Goal: Transaction & Acquisition: Purchase product/service

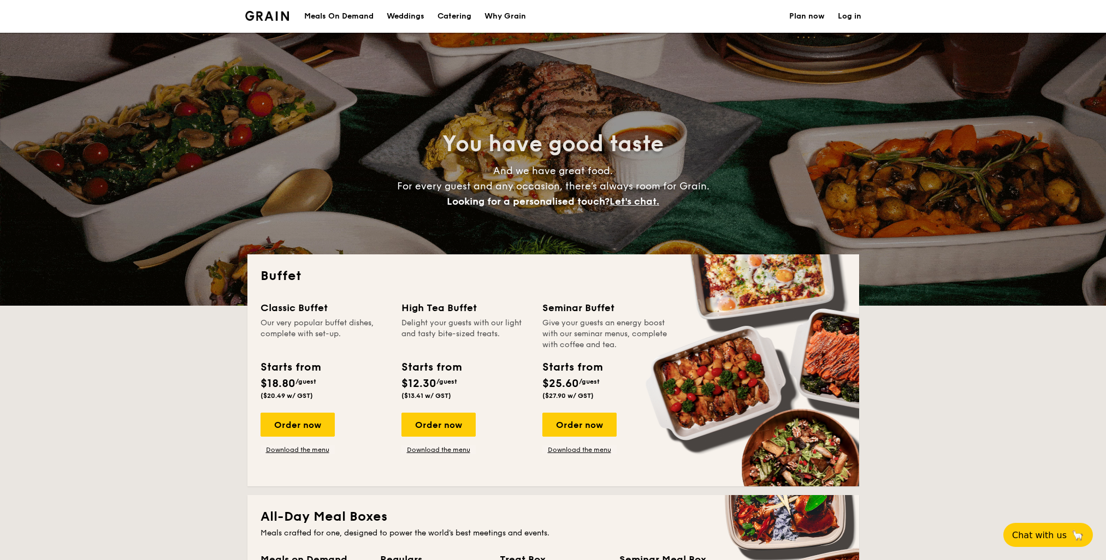
select select
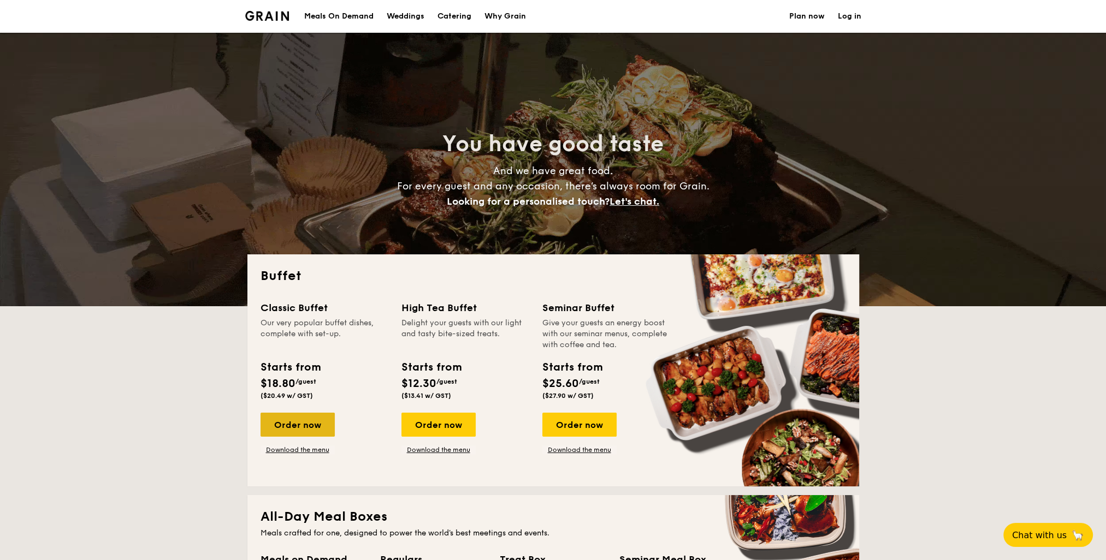
click at [288, 422] on div "Order now" at bounding box center [297, 425] width 74 height 24
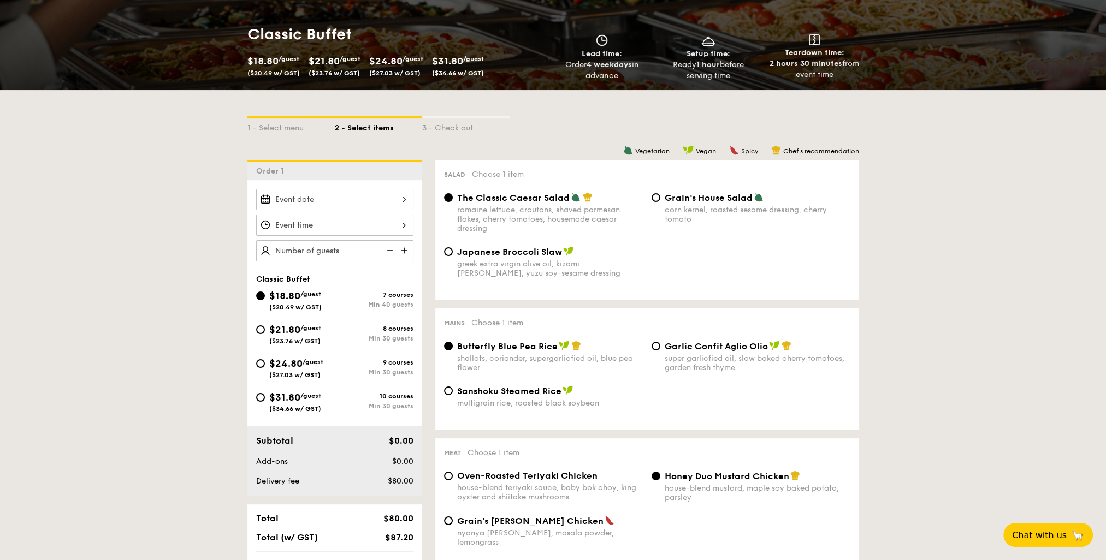
scroll to position [273, 0]
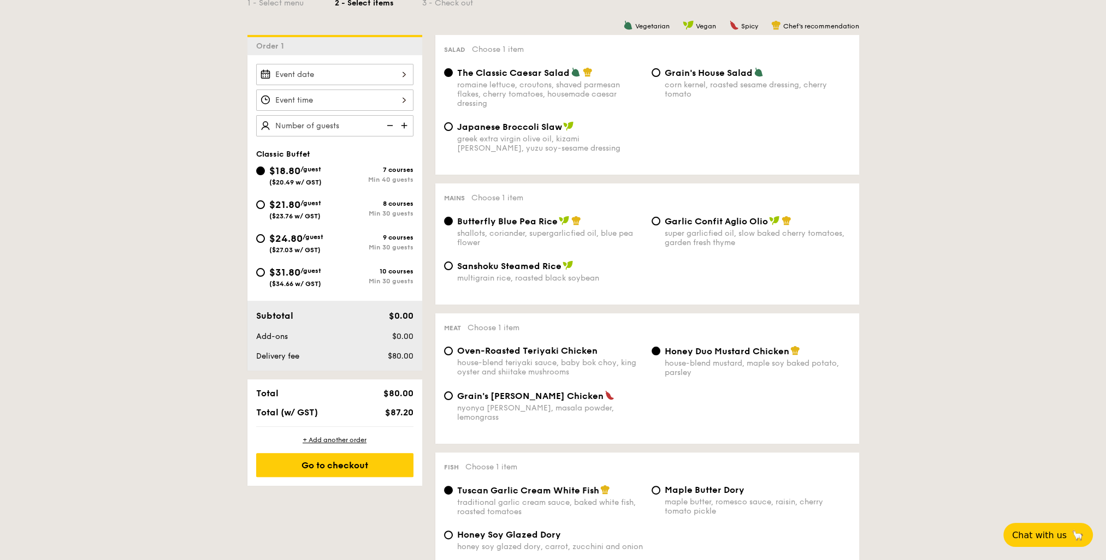
click at [331, 58] on div "Classic Buffet $18.80 /guest ($20.49 w/ GST) 7 courses Min 40 guests $21.80 /gu…" at bounding box center [334, 213] width 175 height 316
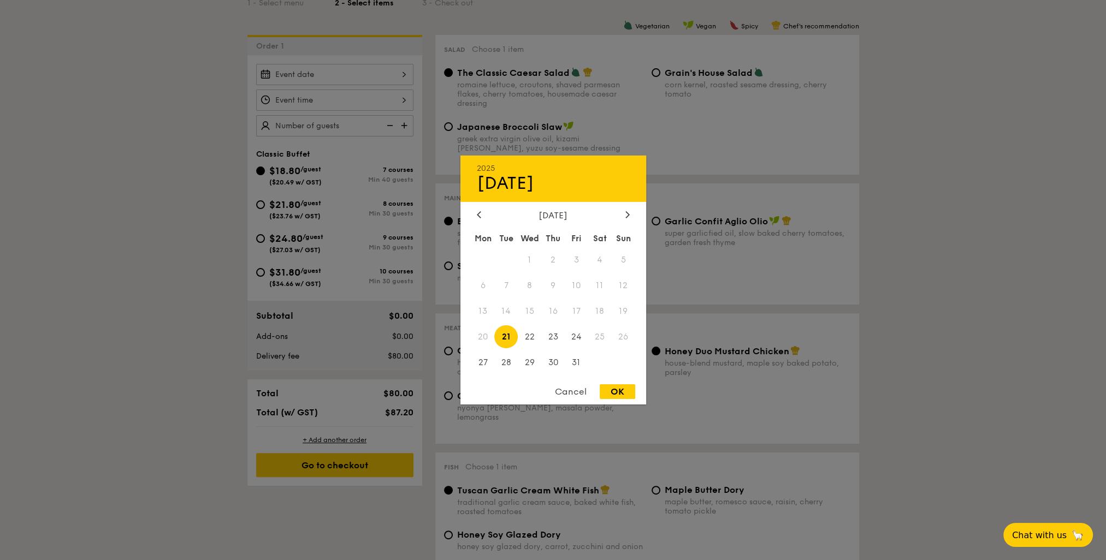
click at [332, 66] on div "2025 Oct [DATE] Tue Wed Thu Fri Sat Sun 1 2 3 4 5 6 7 8 9 10 11 12 13 14 15 16 …" at bounding box center [334, 74] width 157 height 21
click at [526, 344] on span "22" at bounding box center [529, 336] width 23 height 23
click at [501, 336] on span "21" at bounding box center [505, 336] width 23 height 23
click at [613, 393] on div "OK" at bounding box center [617, 391] width 35 height 15
type input "[DATE]"
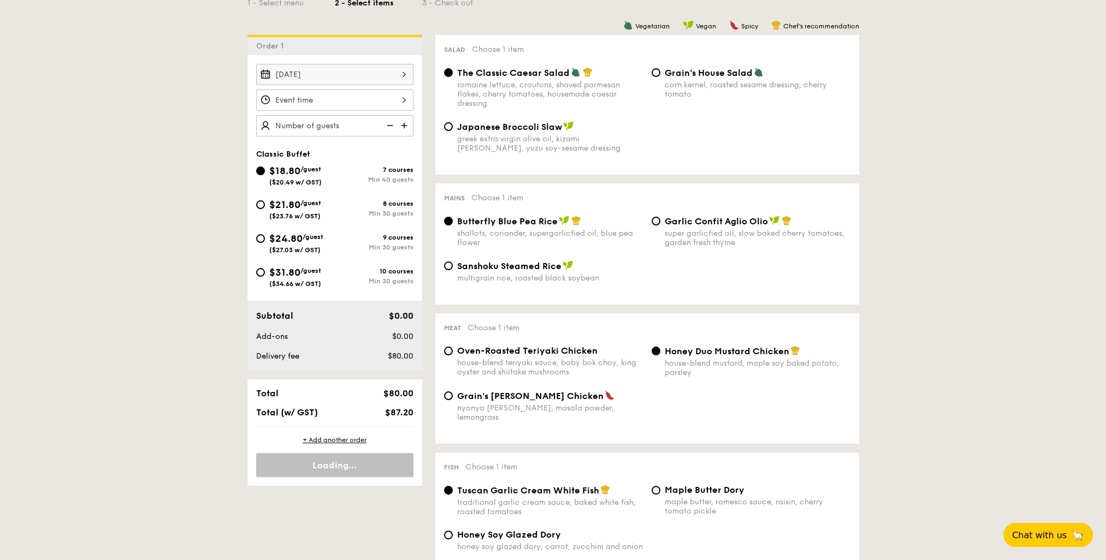
click at [316, 92] on div at bounding box center [334, 100] width 157 height 21
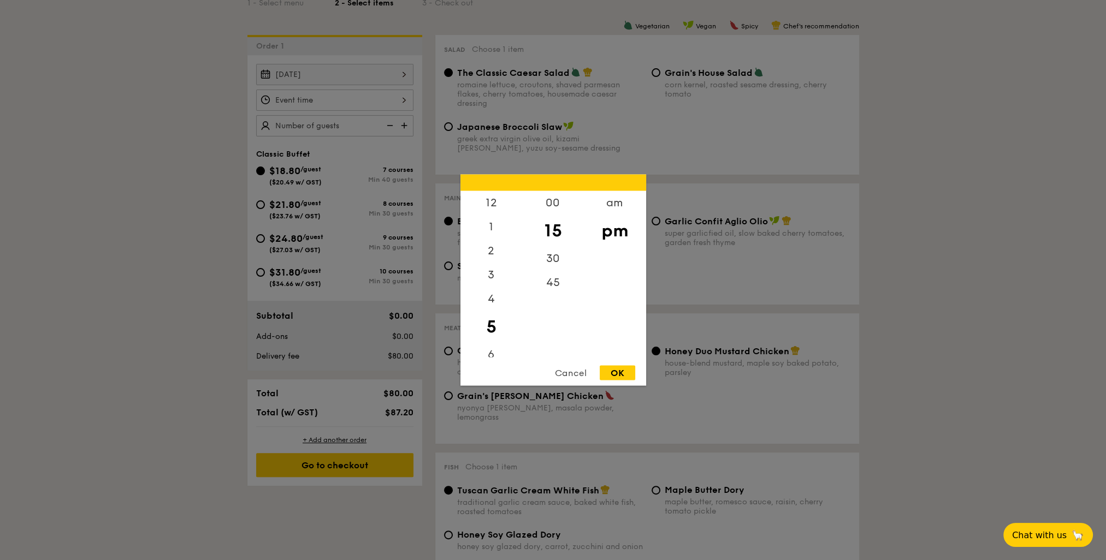
click at [491, 329] on div "5" at bounding box center [491, 327] width 62 height 32
drag, startPoint x: 550, startPoint y: 254, endPoint x: 559, endPoint y: 258, distance: 9.3
click at [550, 254] on div "30" at bounding box center [553, 263] width 62 height 32
click at [142, 267] on div at bounding box center [553, 280] width 1106 height 560
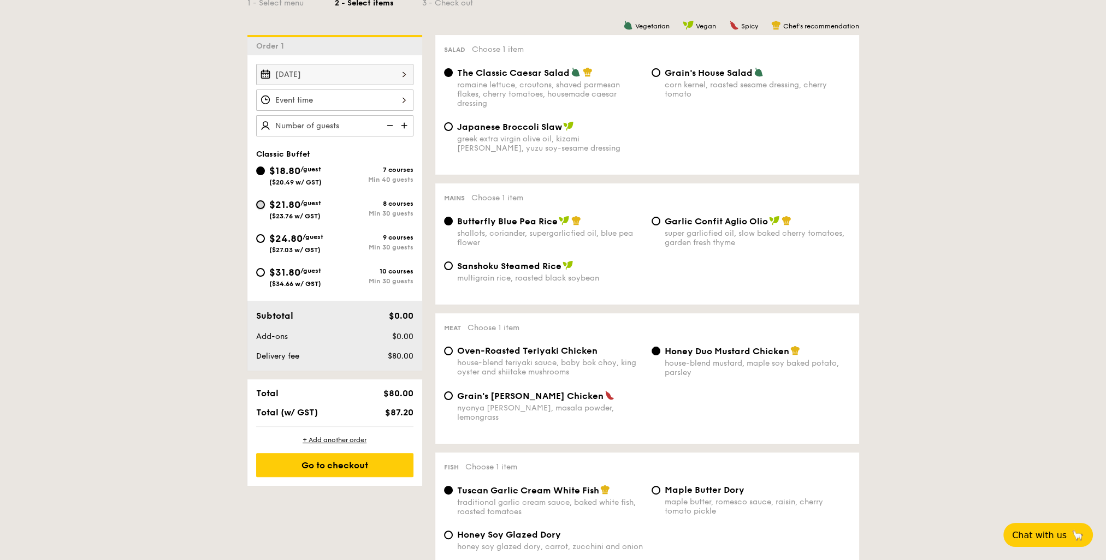
click at [262, 202] on input "$21.80 /guest ($23.76 w/ GST) 8 courses Min 30 guests" at bounding box center [260, 204] width 9 height 9
radio input "true"
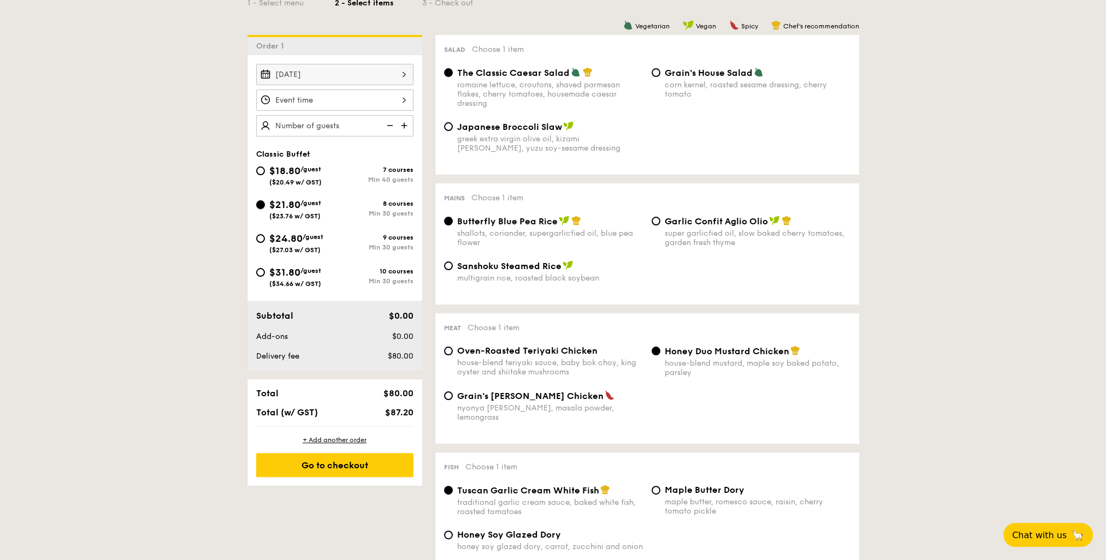
radio input "true"
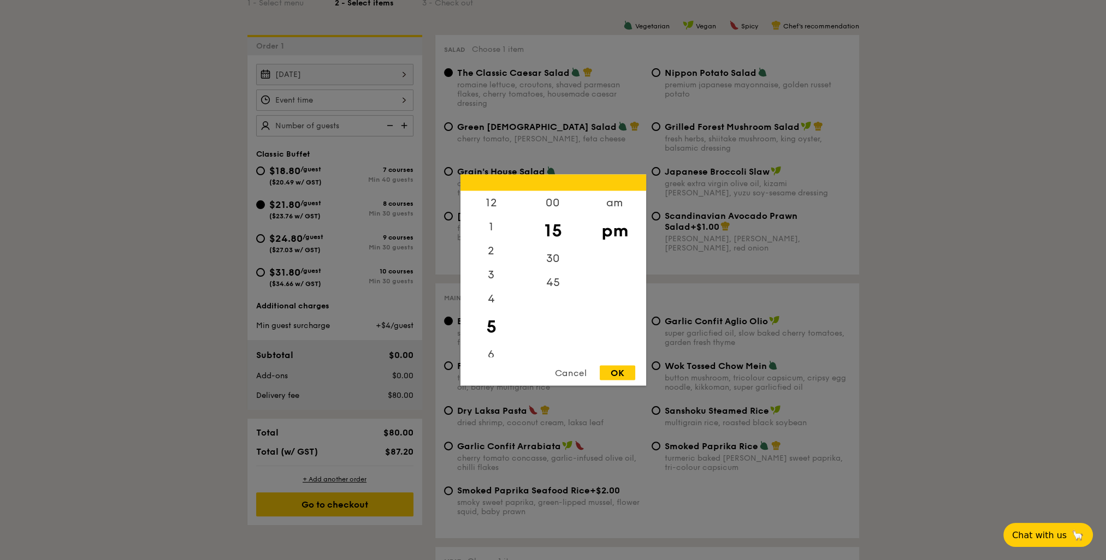
click at [321, 101] on div "12 1 2 3 4 5 6 7 8 9 10 11 00 15 30 45 am pm Cancel OK" at bounding box center [334, 100] width 157 height 21
click at [499, 301] on div "4" at bounding box center [491, 303] width 62 height 32
click at [623, 380] on div "OK" at bounding box center [617, 373] width 35 height 15
type input "4:15PM"
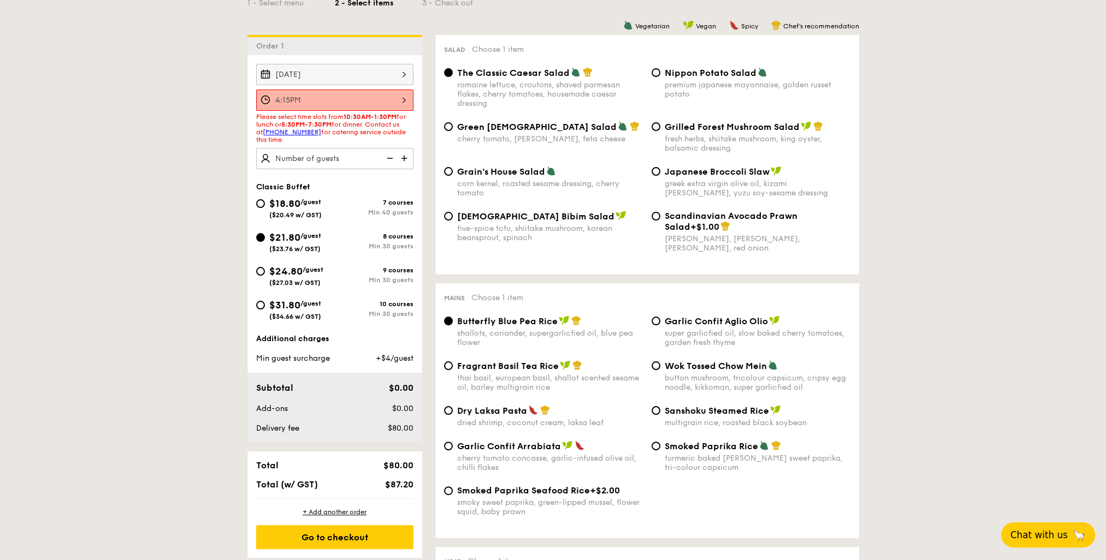
click at [1061, 544] on button "Chat with us 🦙" at bounding box center [1048, 535] width 94 height 25
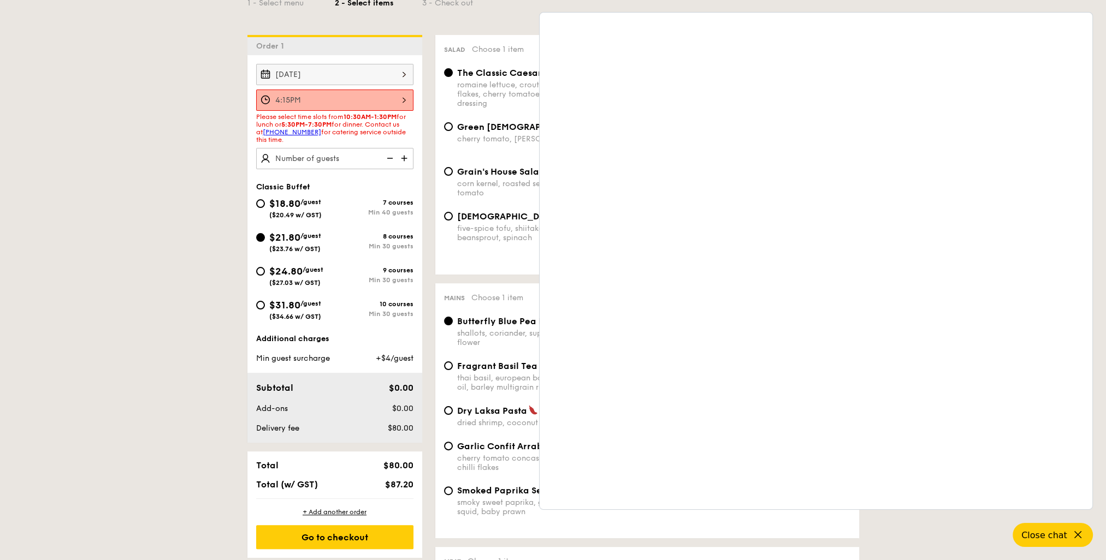
click at [569, 8] on div "1 - Select menu 2 - Select items 3 - Check out" at bounding box center [553, -1] width 612 height 17
click at [1081, 540] on icon at bounding box center [1079, 535] width 13 height 13
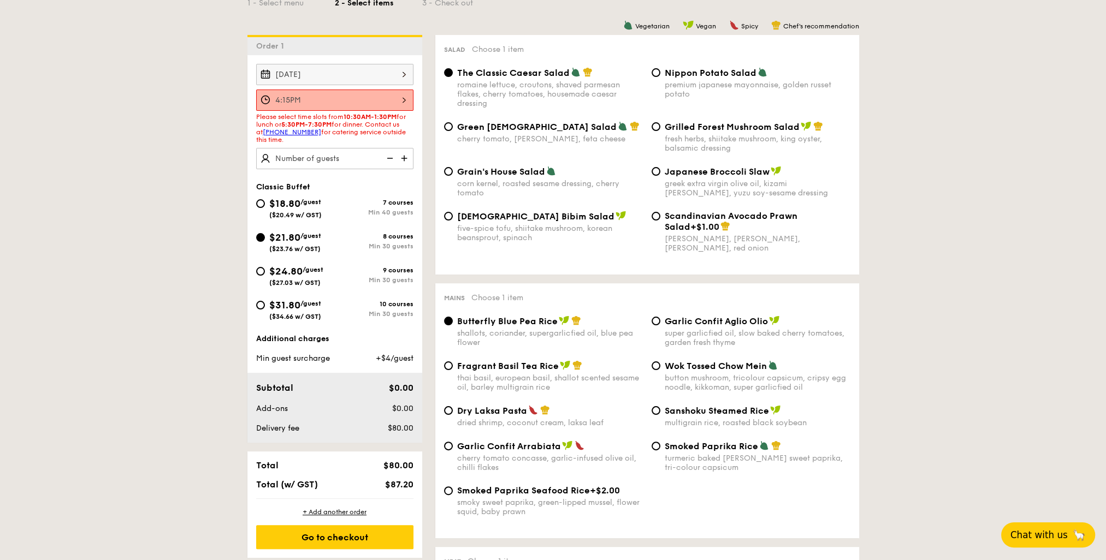
click at [359, 67] on div "[DATE]" at bounding box center [334, 74] width 157 height 21
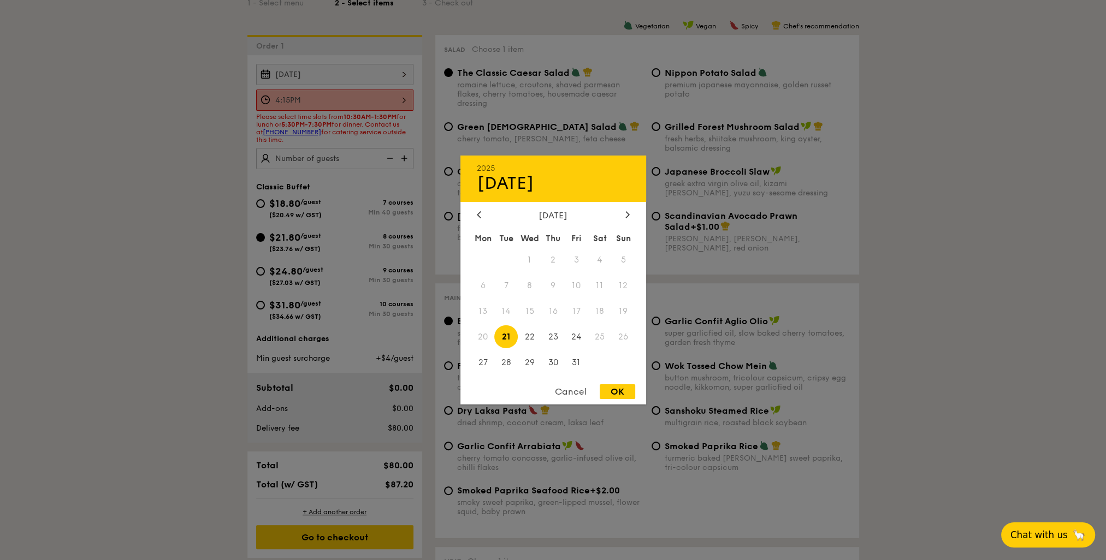
click at [507, 335] on span "21" at bounding box center [505, 336] width 23 height 23
click at [620, 389] on div "OK" at bounding box center [617, 391] width 35 height 15
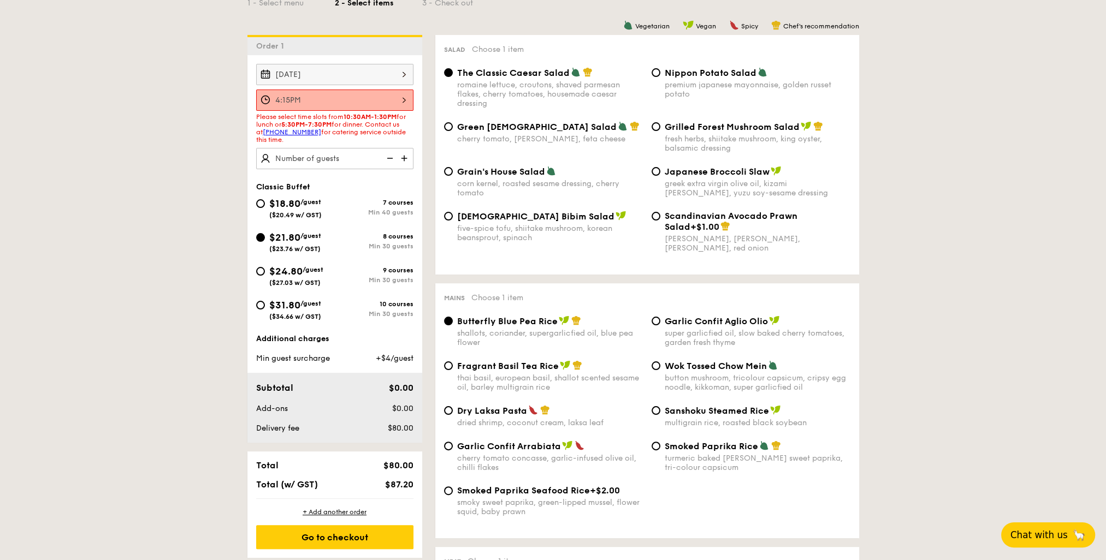
click at [711, 126] on span "Grilled Forest Mushroom Salad" at bounding box center [732, 127] width 135 height 10
click at [660, 126] on input "Grilled Forest Mushroom Salad fresh herbs, shiitake mushroom, king oyster, bals…" at bounding box center [656, 126] width 9 height 9
radio input "true"
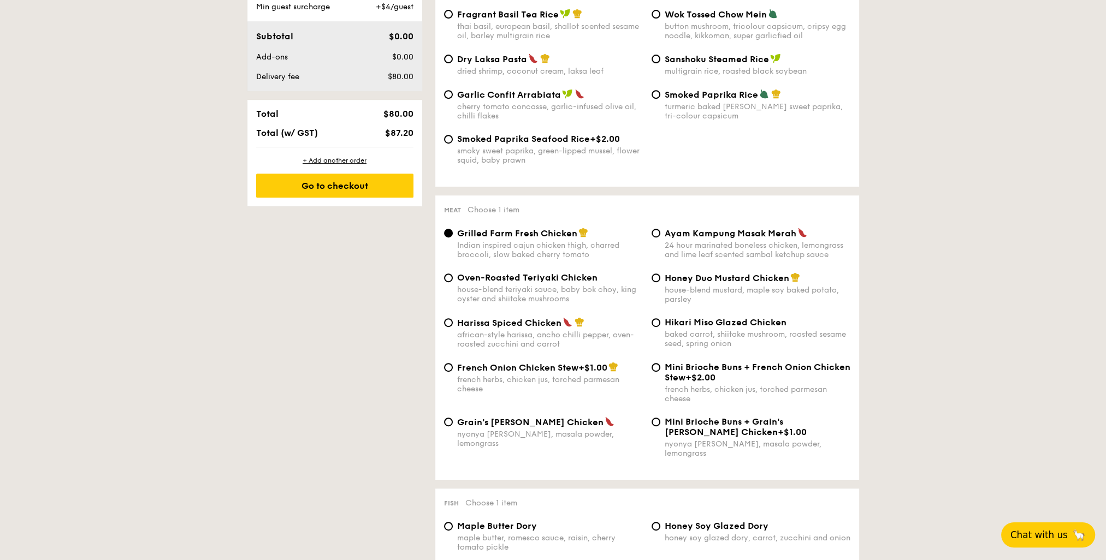
scroll to position [655, 0]
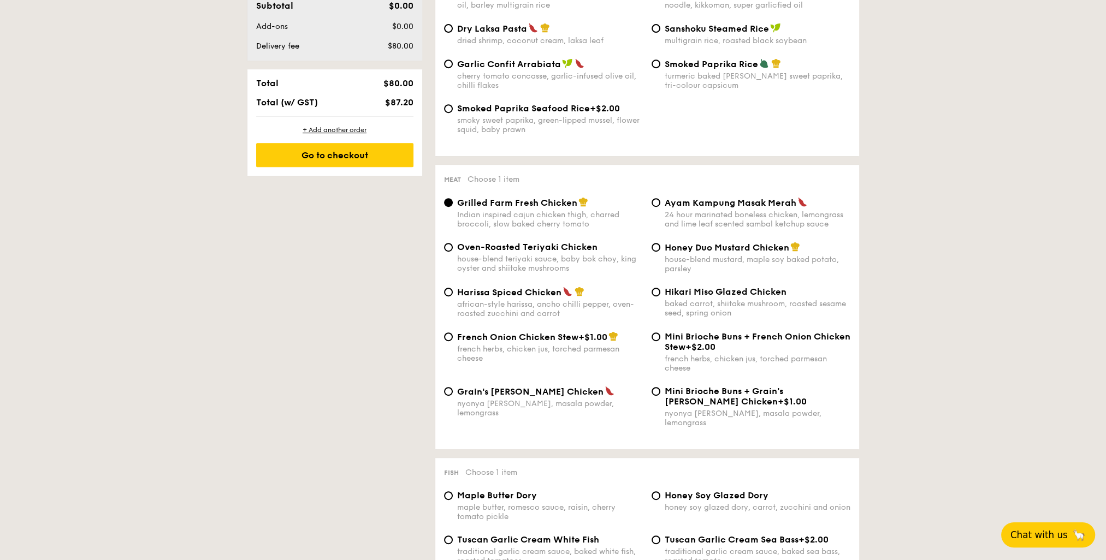
click at [699, 253] on span "Honey Duo Mustard Chicken" at bounding box center [727, 247] width 125 height 10
click at [660, 252] on input "Honey Duo Mustard Chicken house-blend mustard, maple soy baked potato, parsley" at bounding box center [656, 247] width 9 height 9
radio input "true"
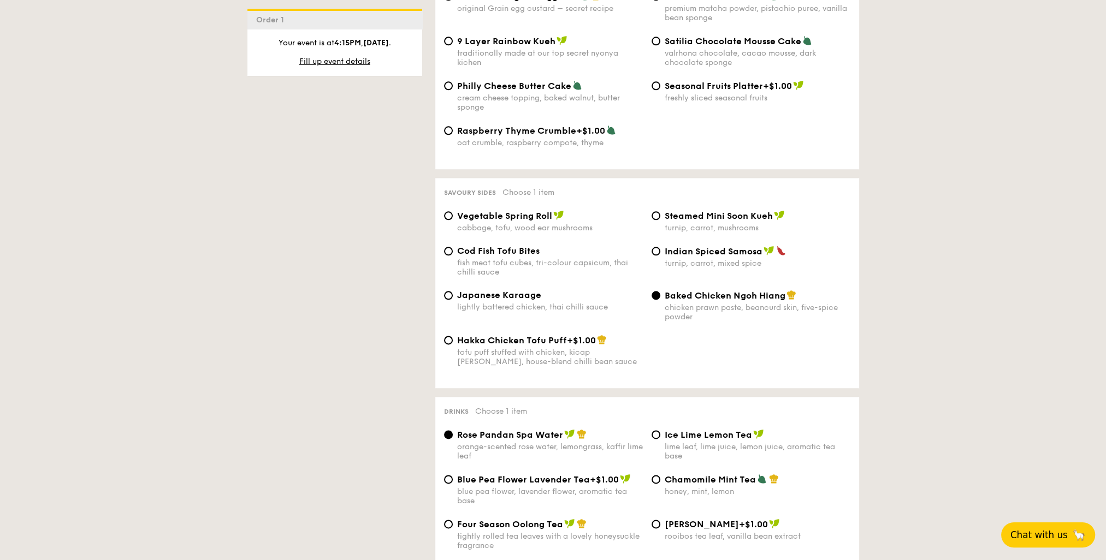
scroll to position [1748, 0]
click at [473, 251] on span "Cod Fish Tofu Bites" at bounding box center [498, 250] width 82 height 10
click at [453, 251] on input "Cod Fish Tofu Bites fish meat tofu cubes, tri-colour capsicum, thai chilli sauce" at bounding box center [448, 250] width 9 height 9
radio input "true"
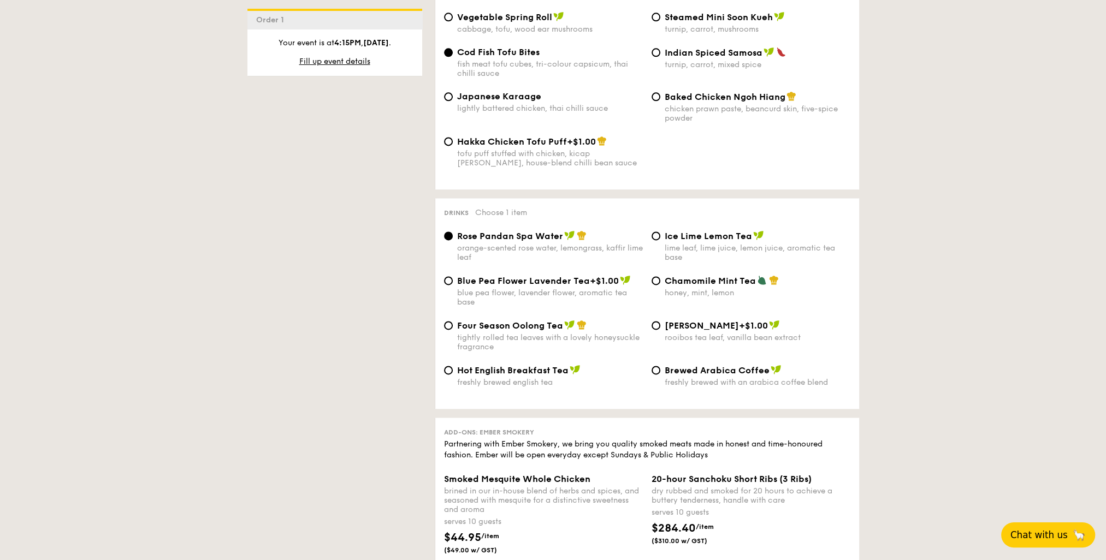
scroll to position [1966, 0]
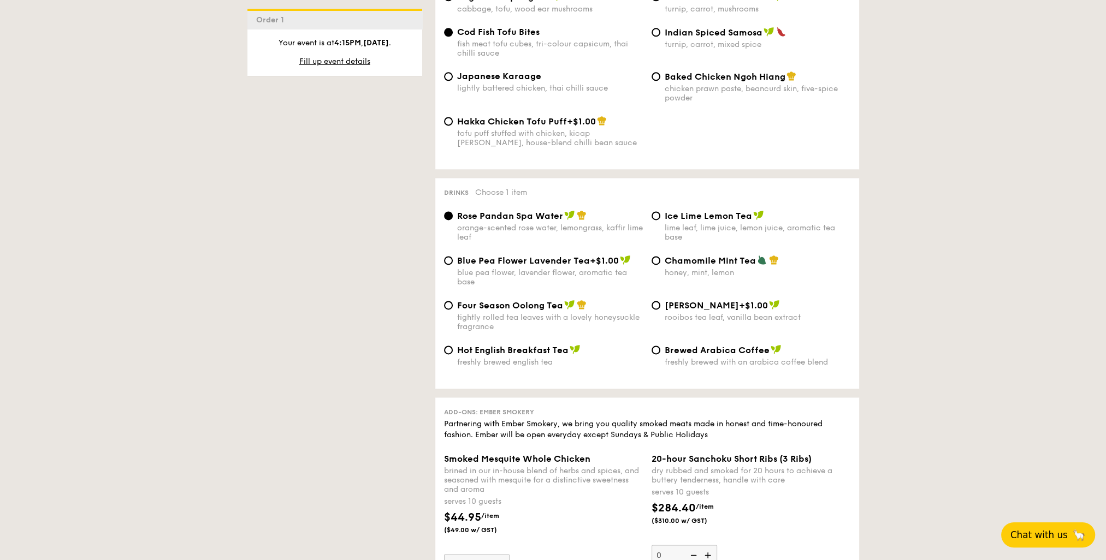
click at [459, 266] on span "Blue Pea Flower Lavender Tea" at bounding box center [523, 261] width 133 height 10
click at [453, 265] on input "Blue Pea Flower Lavender Tea +$1.00 blue pea flower, lavender flower, aromatic …" at bounding box center [448, 260] width 9 height 9
radio input "true"
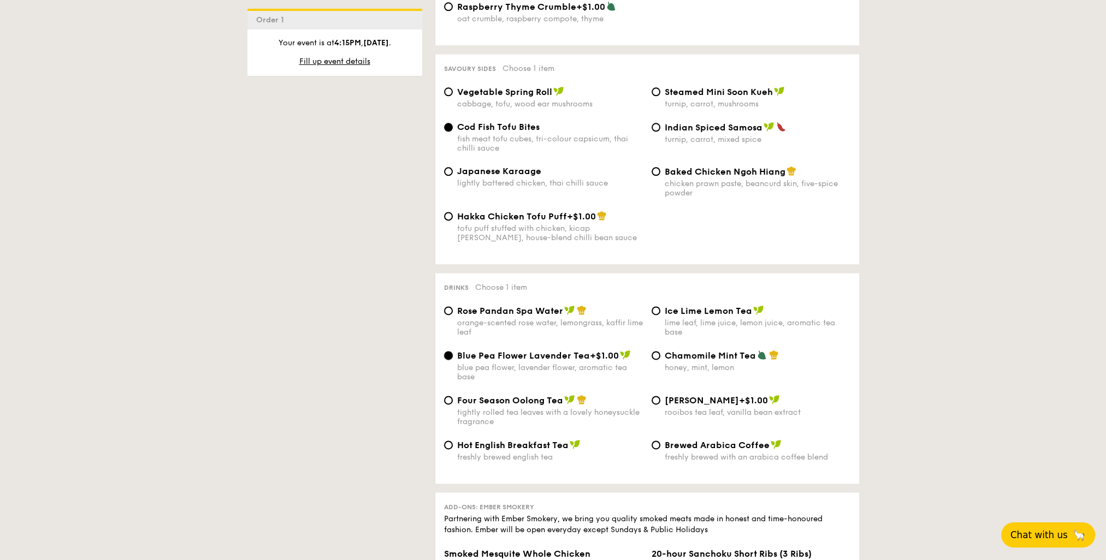
scroll to position [1748, 0]
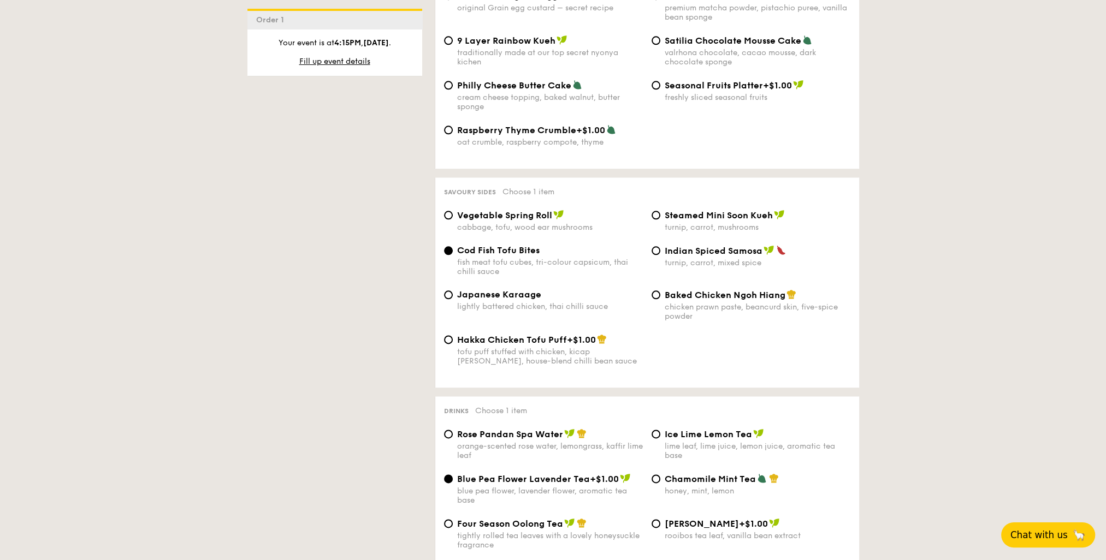
click at [660, 218] on div "Steamed Mini Soon Kueh turnip, carrot, mushrooms" at bounding box center [751, 221] width 208 height 22
click at [656, 217] on input "Steamed Mini Soon Kueh turnip, carrot, mushrooms" at bounding box center [656, 215] width 9 height 9
radio input "true"
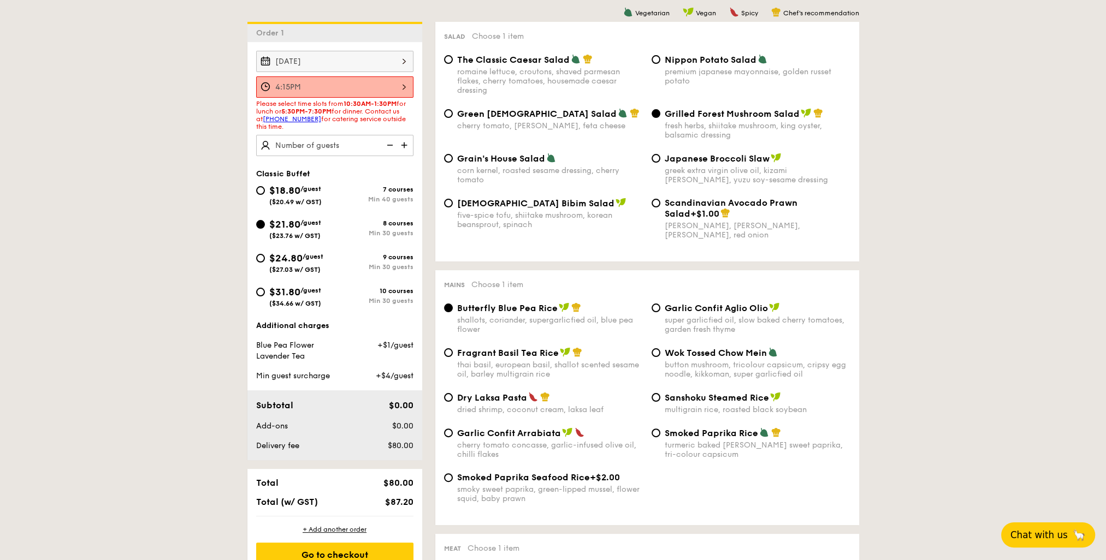
scroll to position [239, 0]
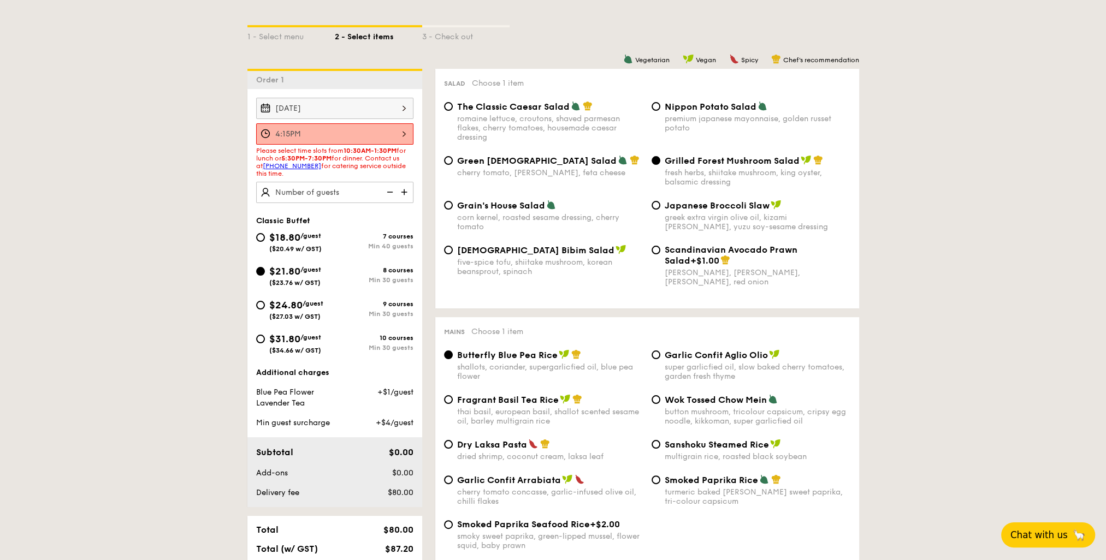
click at [356, 126] on div "4:15PM" at bounding box center [334, 133] width 157 height 21
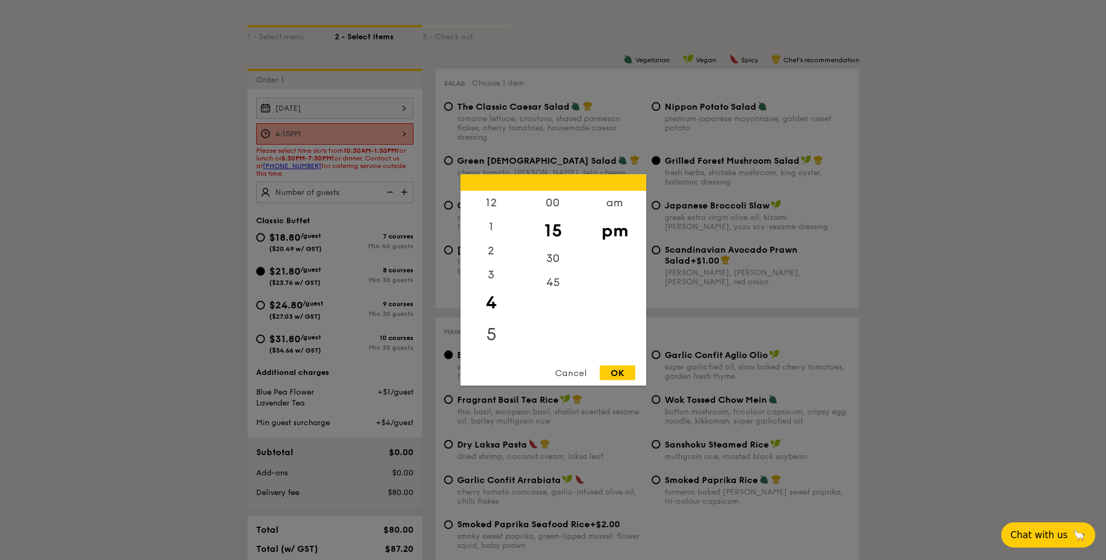
click at [494, 329] on div "5" at bounding box center [491, 335] width 62 height 32
click at [550, 257] on div "30" at bounding box center [553, 263] width 62 height 32
click at [625, 370] on div "OK" at bounding box center [617, 373] width 35 height 15
type input "5:30PM"
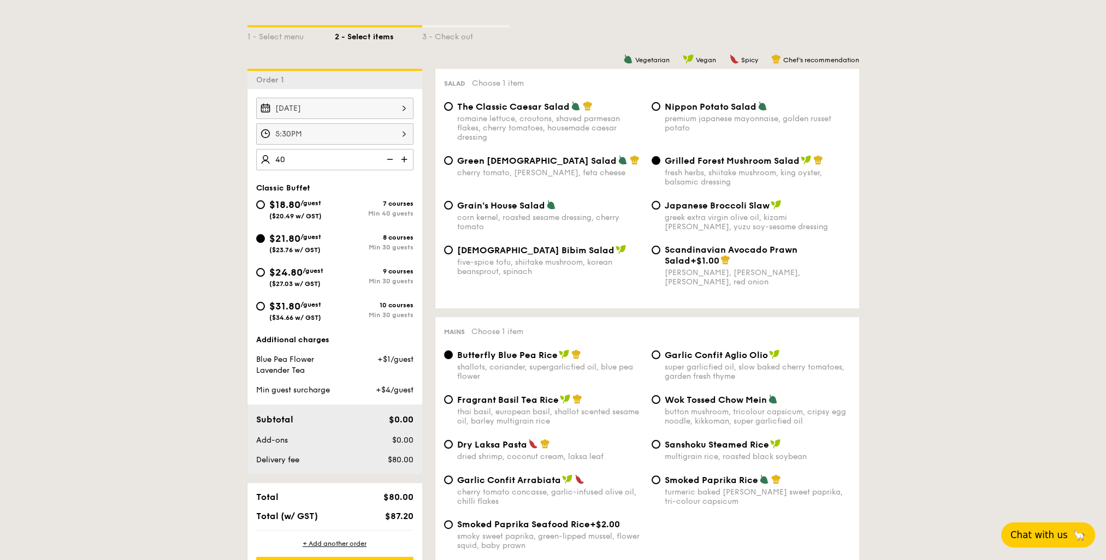
click at [340, 192] on div "Classic Buffet $18.80 /guest ($20.49 w/ GST) 7 courses Min 40 guests $21.80 /gu…" at bounding box center [334, 257] width 157 height 149
type input "40 guests"
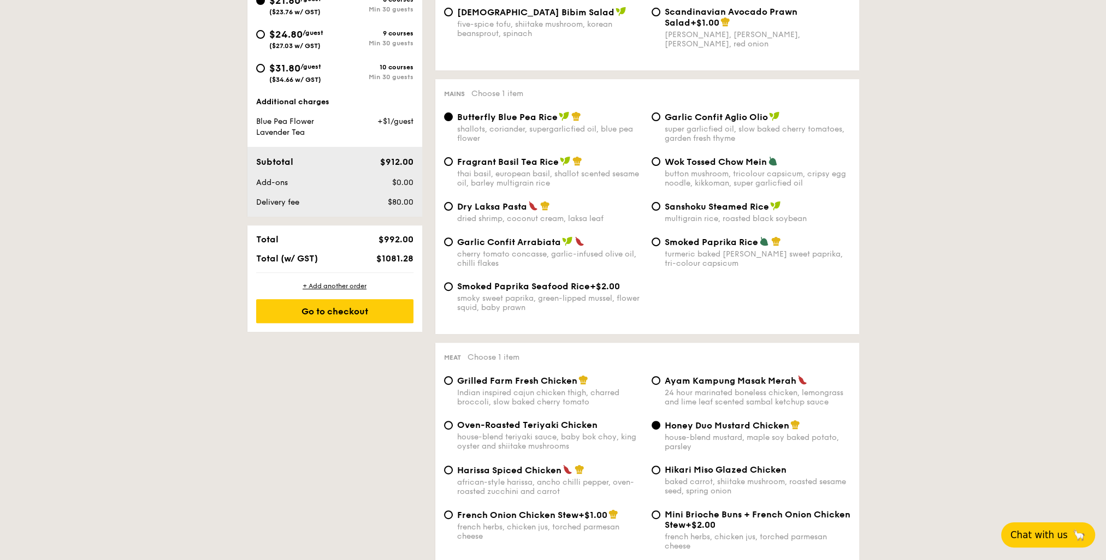
scroll to position [512, 0]
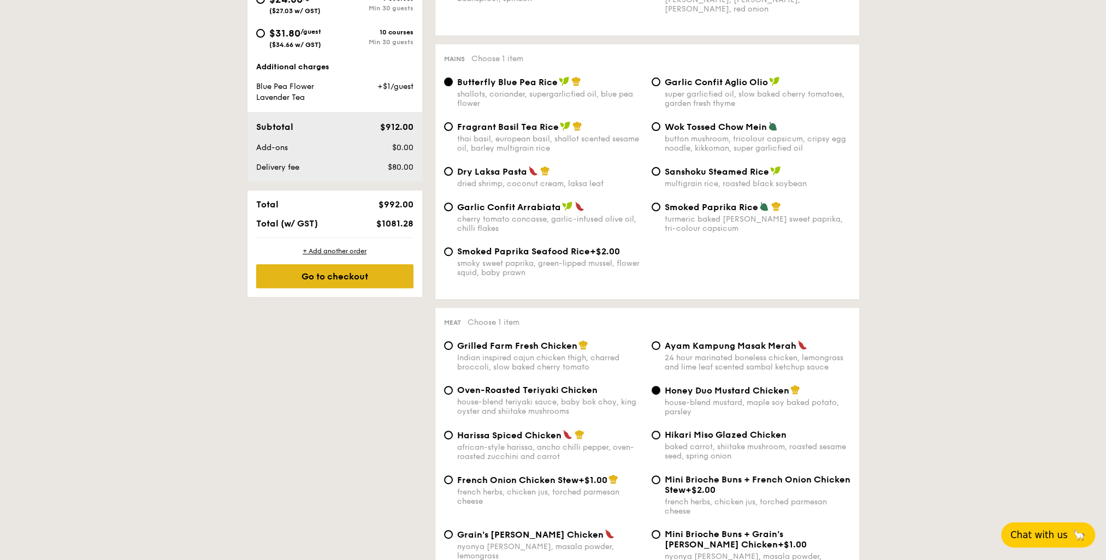
click at [356, 275] on div "Go to checkout" at bounding box center [334, 276] width 157 height 24
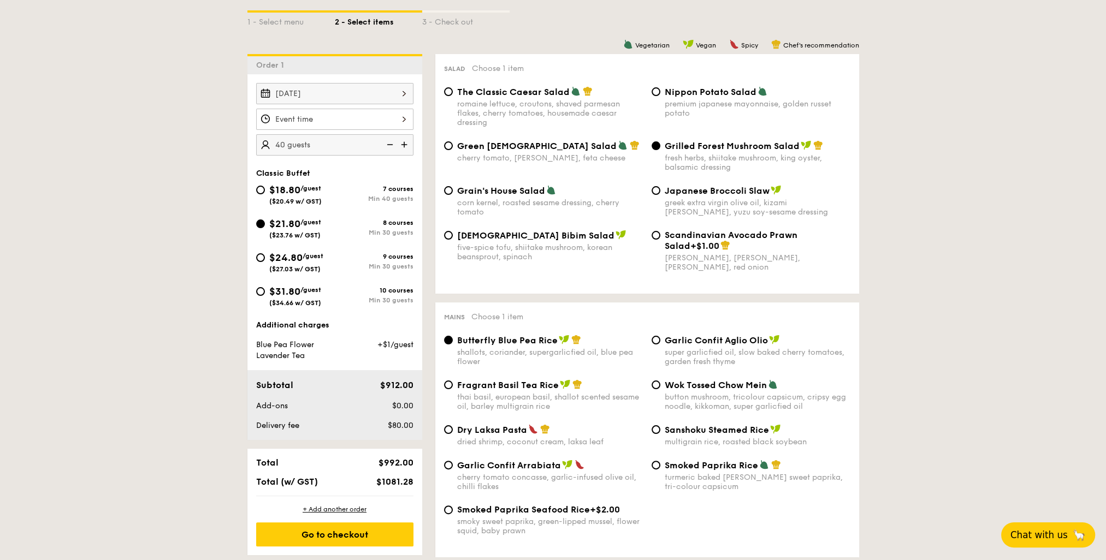
scroll to position [273, 0]
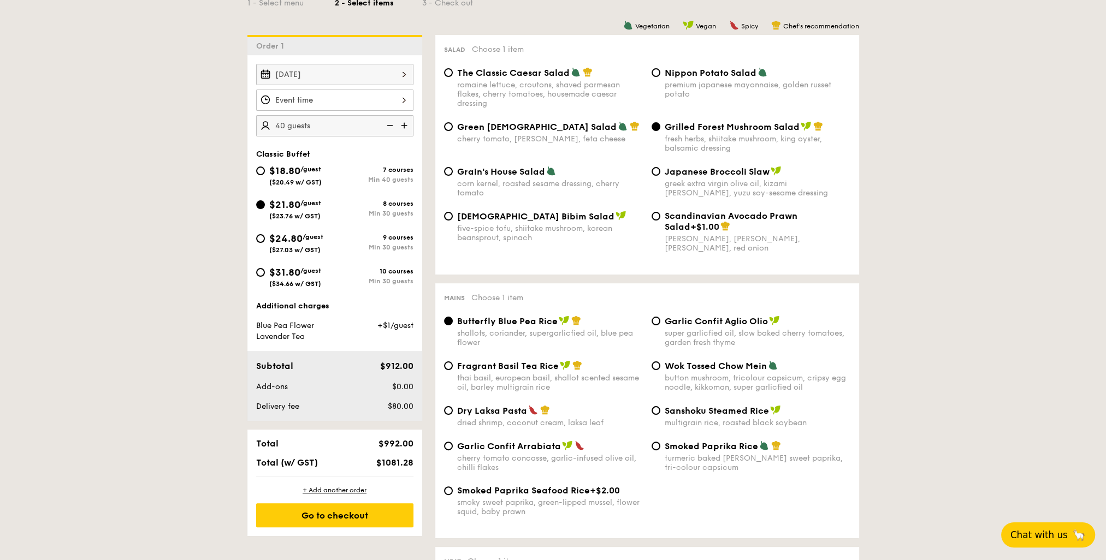
click at [260, 244] on div "$24.80 /guest ($27.03 w/ GST)" at bounding box center [295, 242] width 79 height 23
click at [260, 243] on input "$24.80 /guest ($27.03 w/ GST) 9 courses Min 30 guests" at bounding box center [260, 238] width 9 height 9
radio input "true"
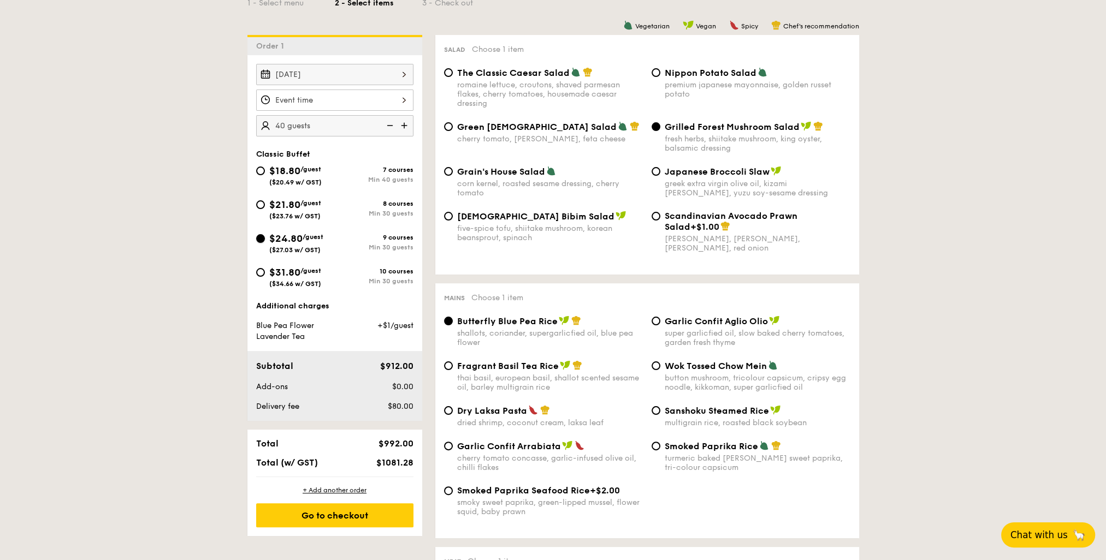
radio input "true"
radio input "false"
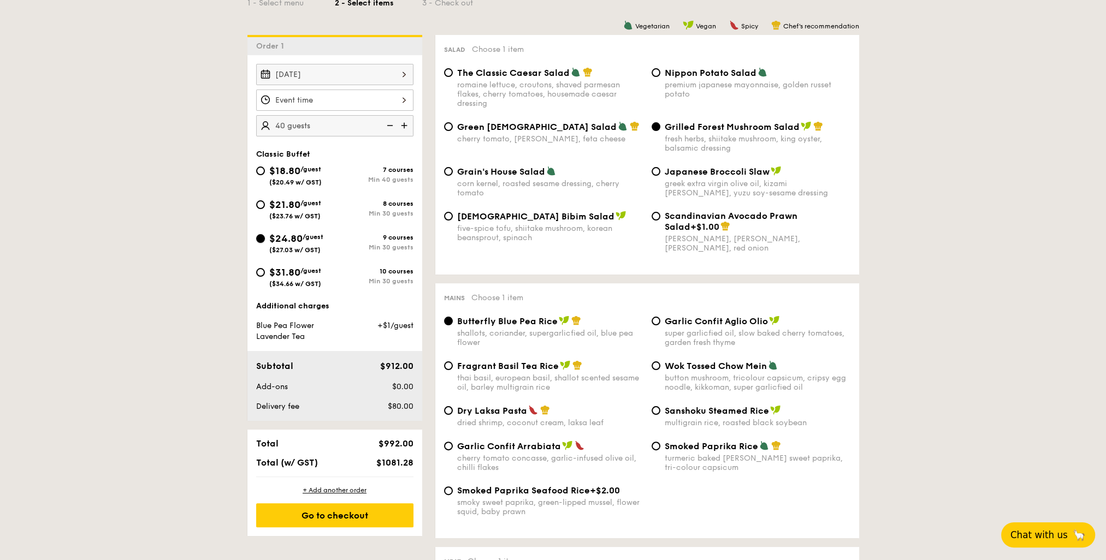
radio input "true"
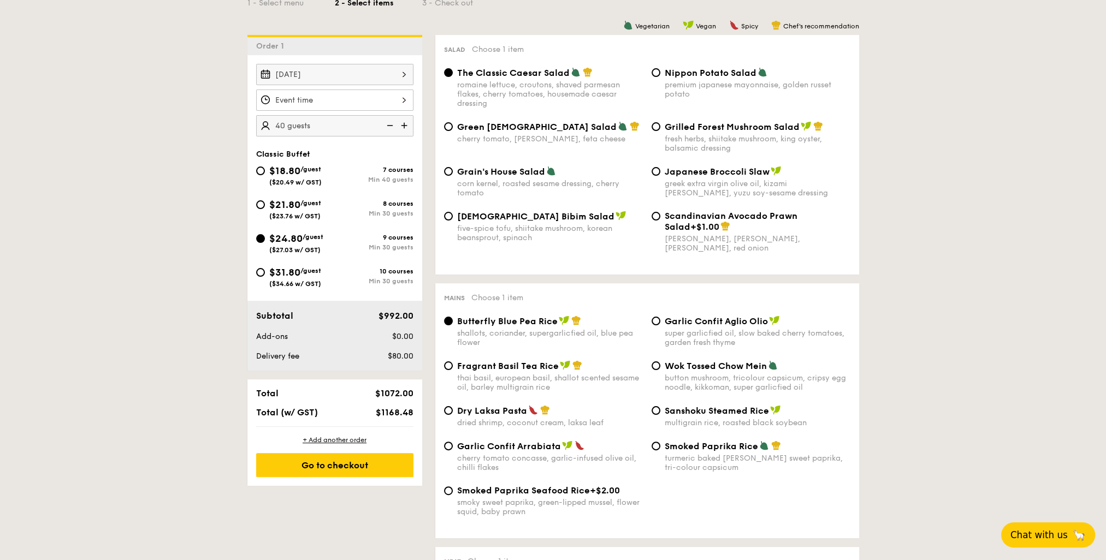
click at [363, 95] on div at bounding box center [334, 100] width 157 height 21
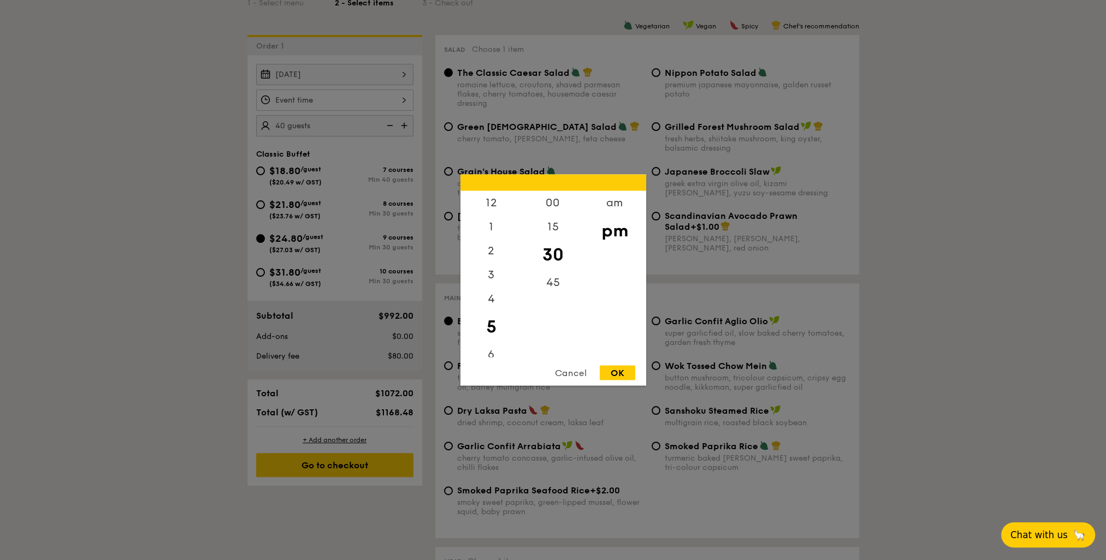
click at [607, 372] on div "OK" at bounding box center [617, 373] width 35 height 15
type input "5:30PM"
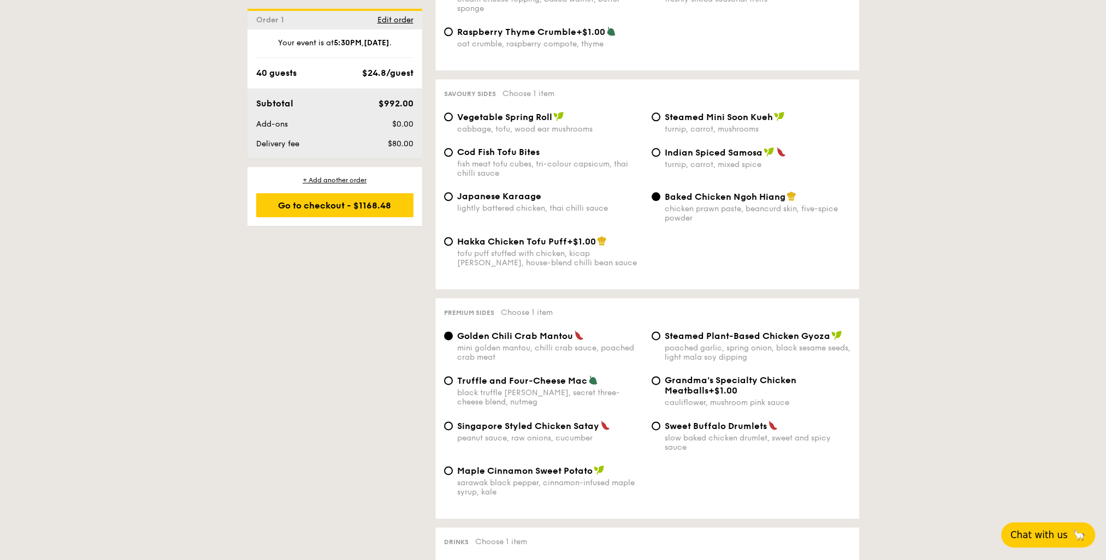
scroll to position [1911, 0]
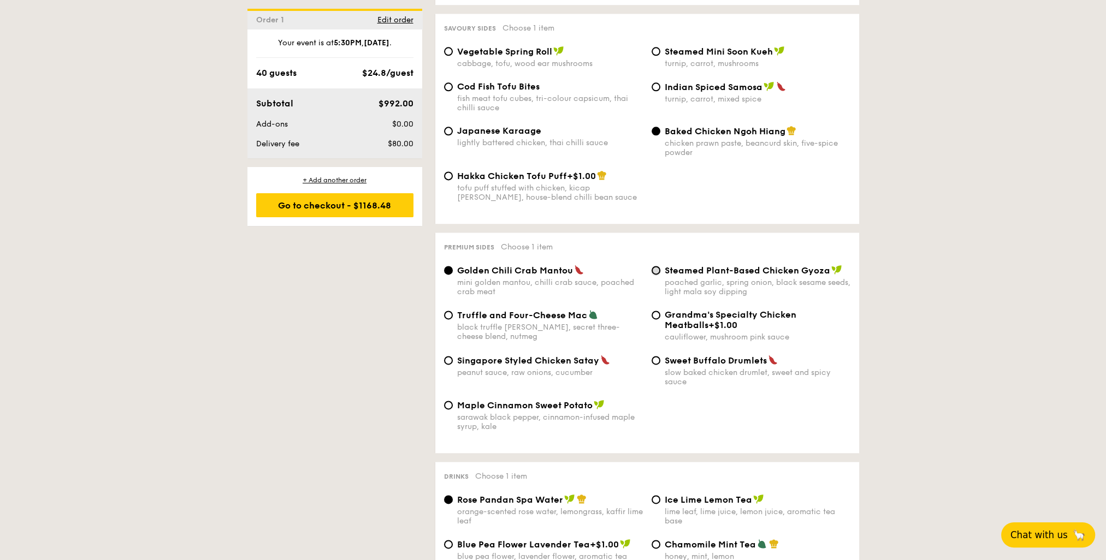
click at [658, 275] on input "Steamed Plant-Based Chicken Gyoza poached garlic, spring onion, black sesame se…" at bounding box center [656, 270] width 9 height 9
radio input "true"
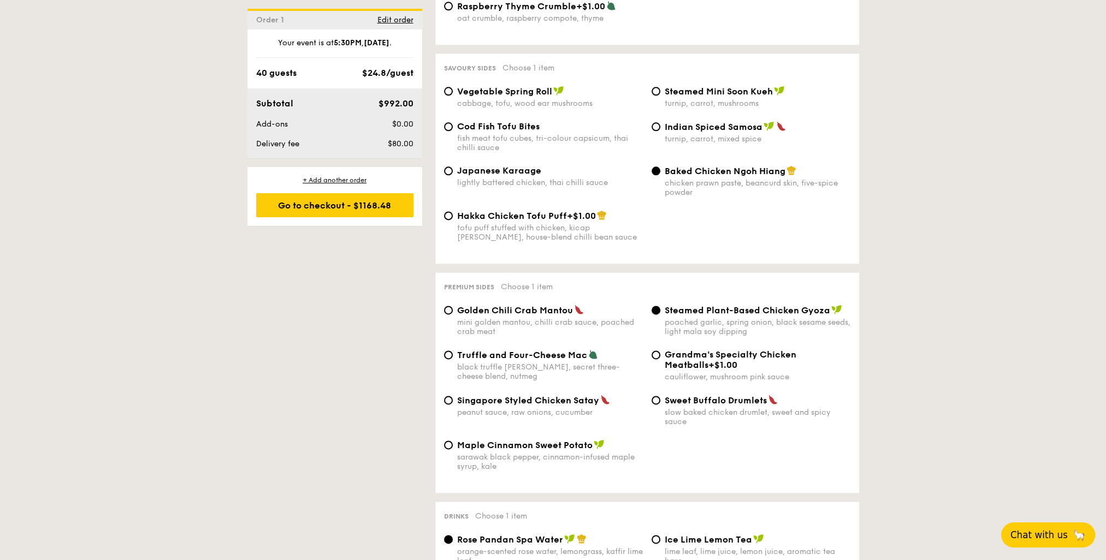
scroll to position [1802, 0]
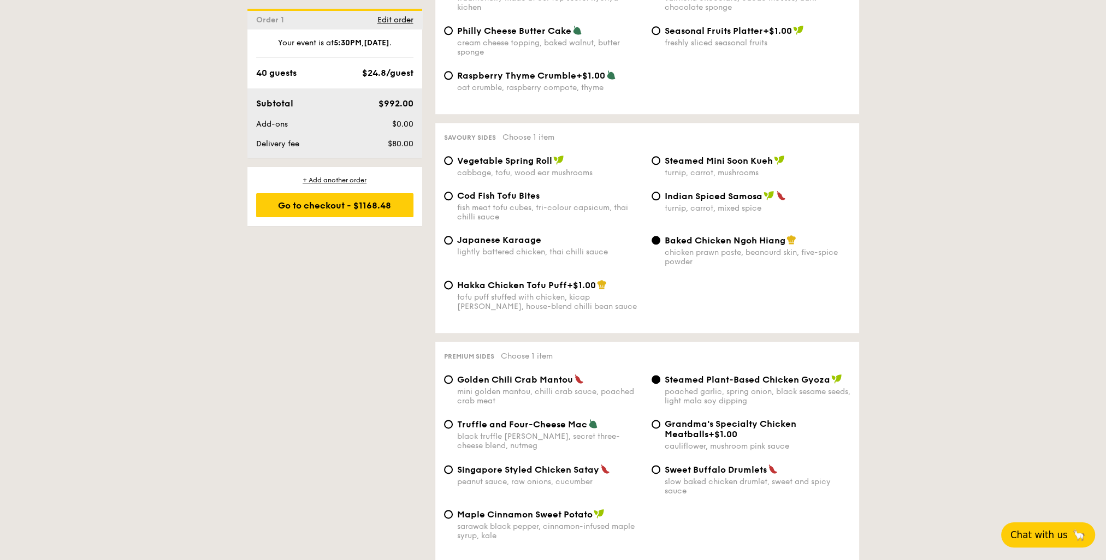
click at [463, 198] on span "Cod Fish Tofu Bites" at bounding box center [498, 196] width 82 height 10
click at [453, 198] on input "Cod Fish Tofu Bites fish meat tofu cubes, tri-colour capsicum, thai chilli sauce" at bounding box center [448, 196] width 9 height 9
radio input "true"
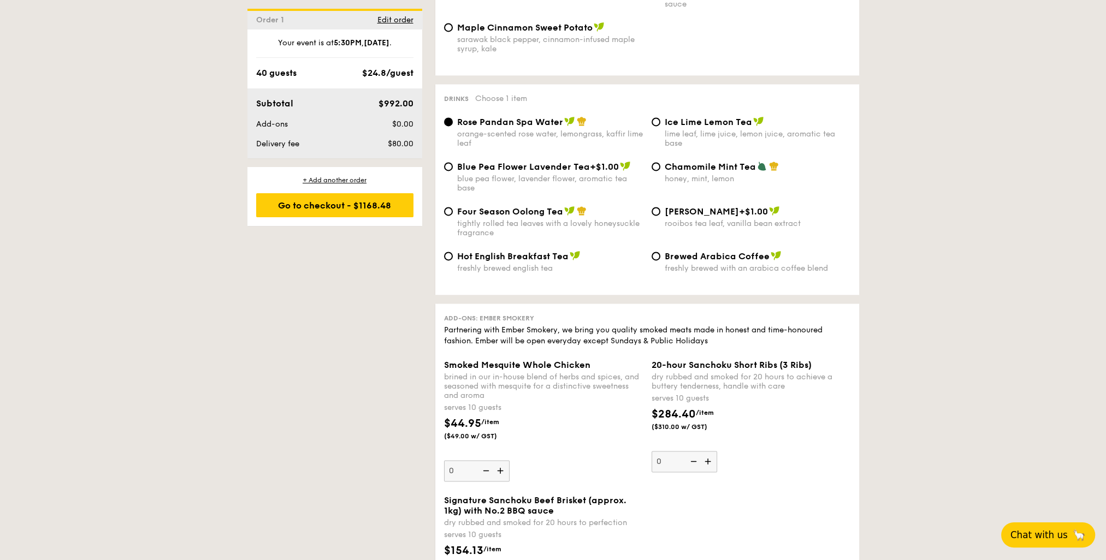
scroll to position [2294, 0]
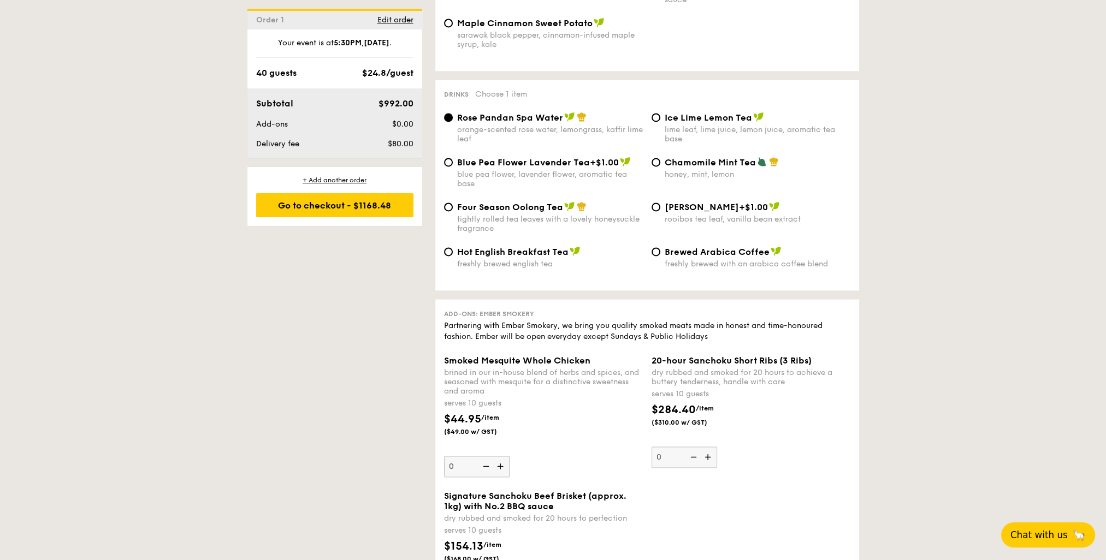
click at [531, 168] on span "Blue Pea Flower Lavender Tea" at bounding box center [523, 162] width 133 height 10
click at [453, 167] on input "Blue Pea Flower Lavender Tea +$1.00 blue pea flower, lavender flower, aromatic …" at bounding box center [448, 162] width 9 height 9
radio input "true"
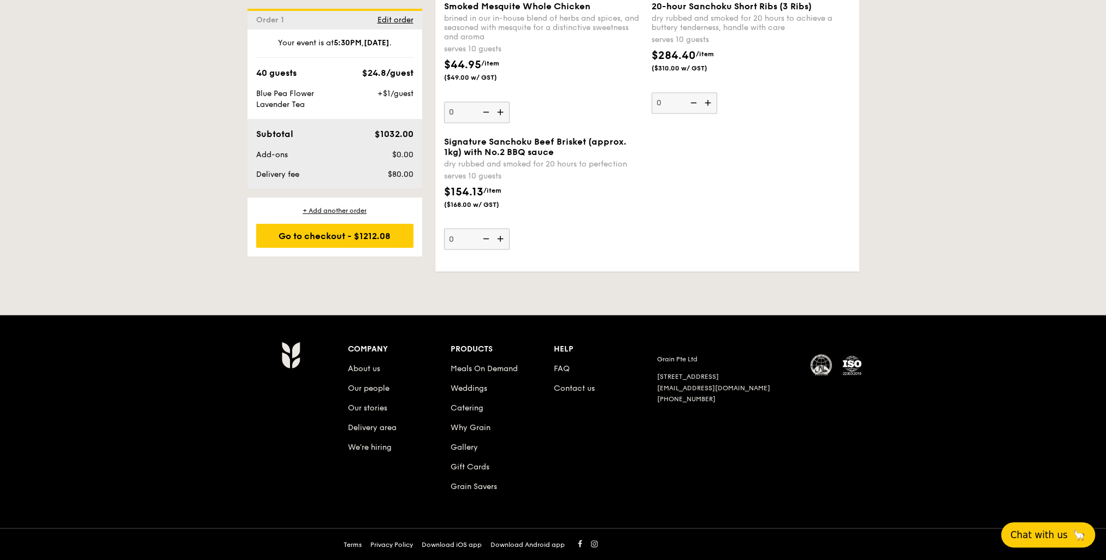
scroll to position [2656, 0]
click at [358, 234] on div "Go to checkout - $1212.08" at bounding box center [334, 236] width 157 height 24
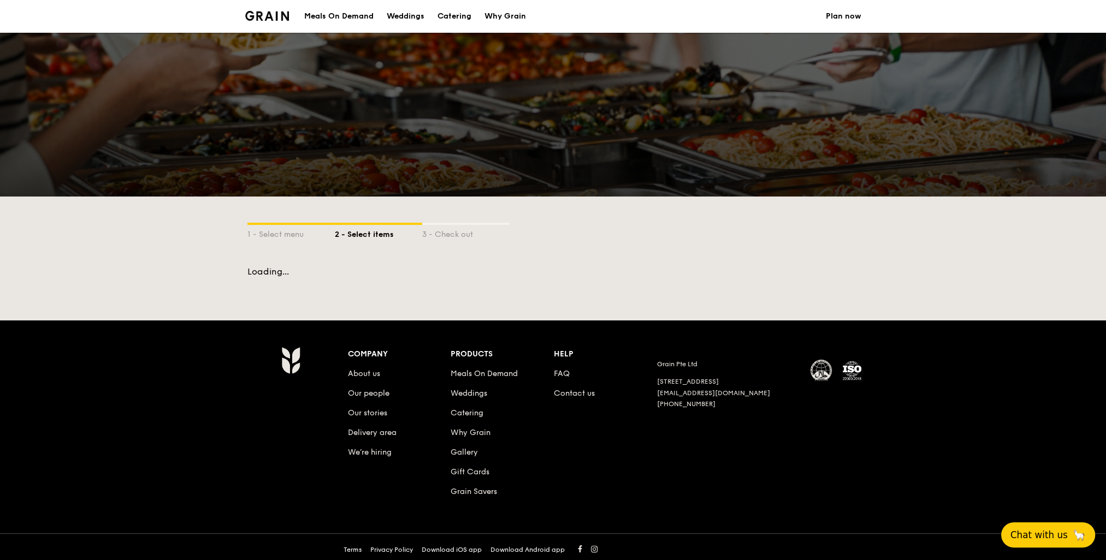
scroll to position [5, 0]
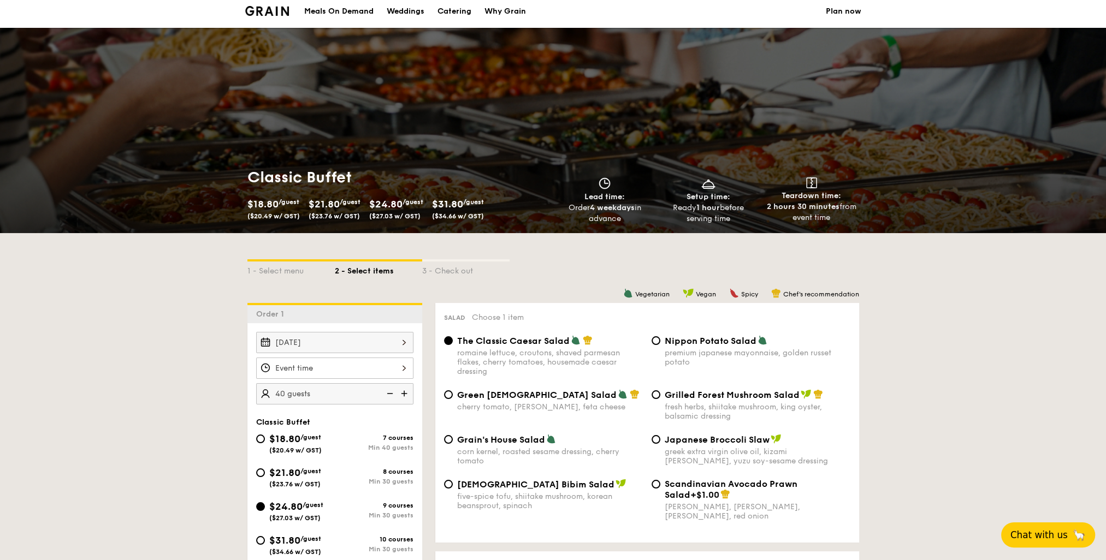
click at [318, 366] on div at bounding box center [334, 368] width 157 height 21
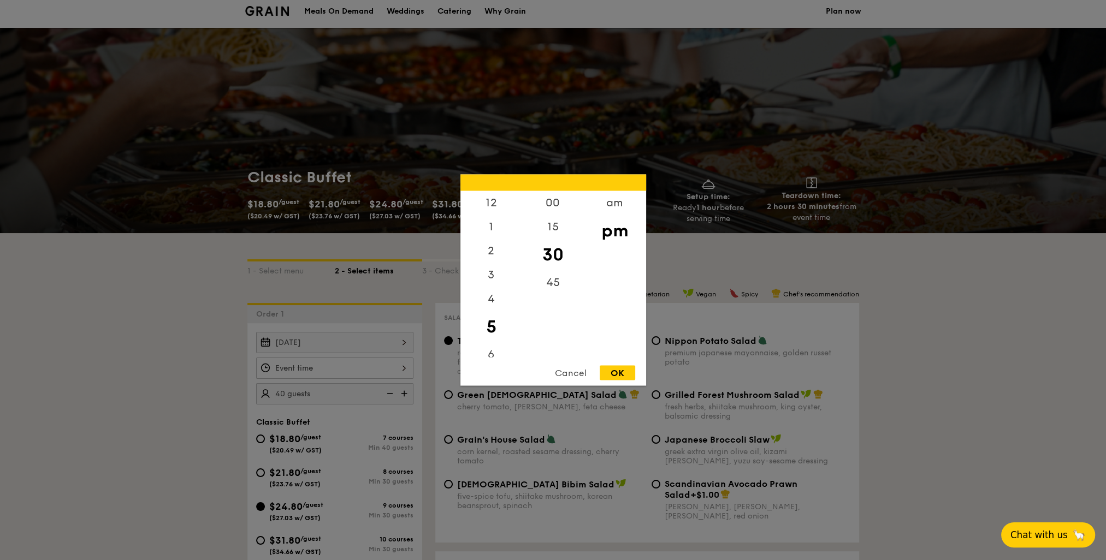
click at [619, 377] on div "OK" at bounding box center [617, 373] width 35 height 15
type input "5:30PM"
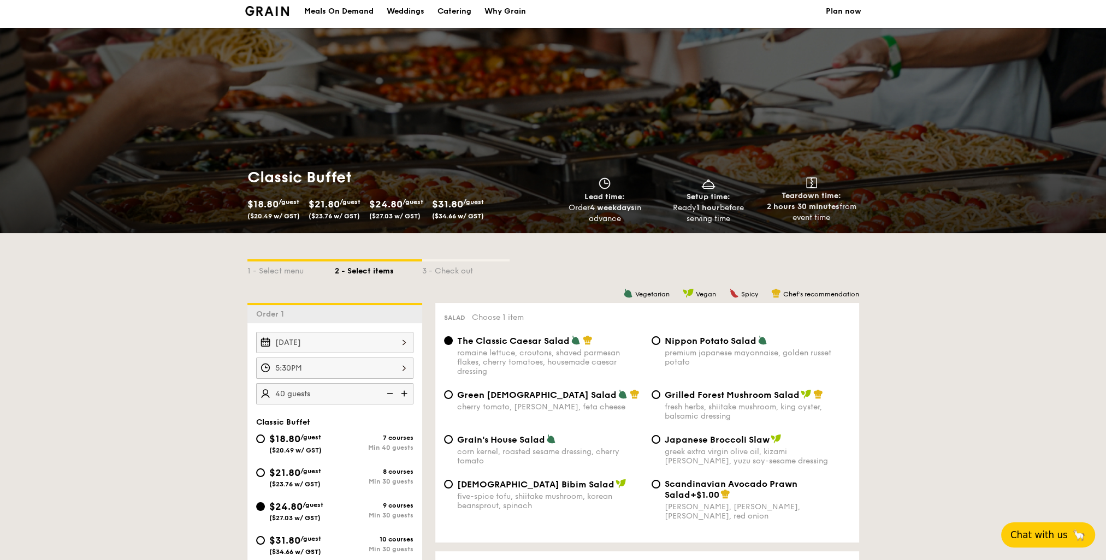
click at [288, 470] on span "$21.80" at bounding box center [284, 473] width 31 height 12
click at [265, 470] on input "$21.80 /guest ($23.76 w/ GST) 8 courses Min 30 guests" at bounding box center [260, 473] width 9 height 9
radio input "true"
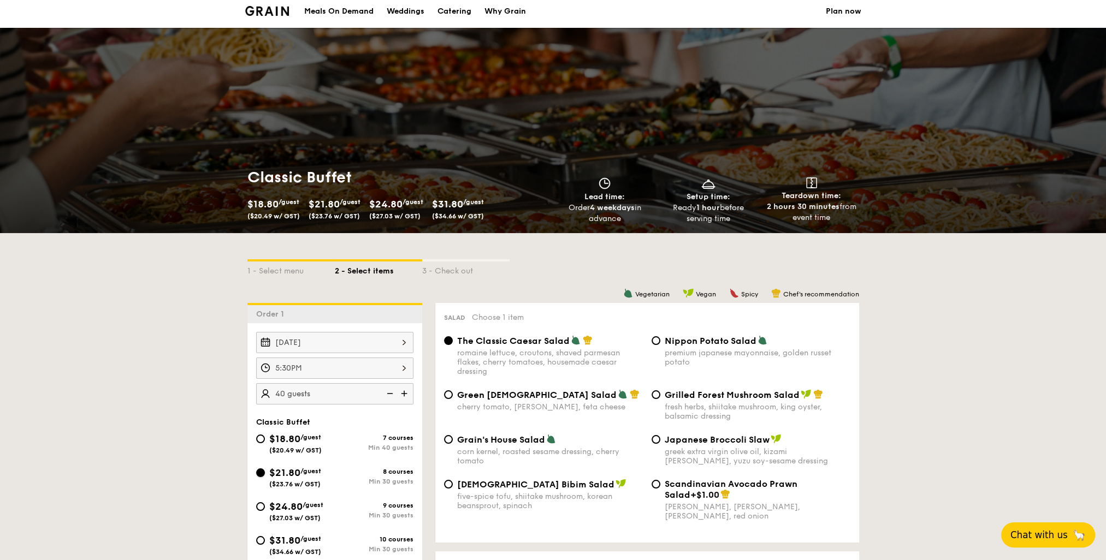
radio input "true"
radio input "false"
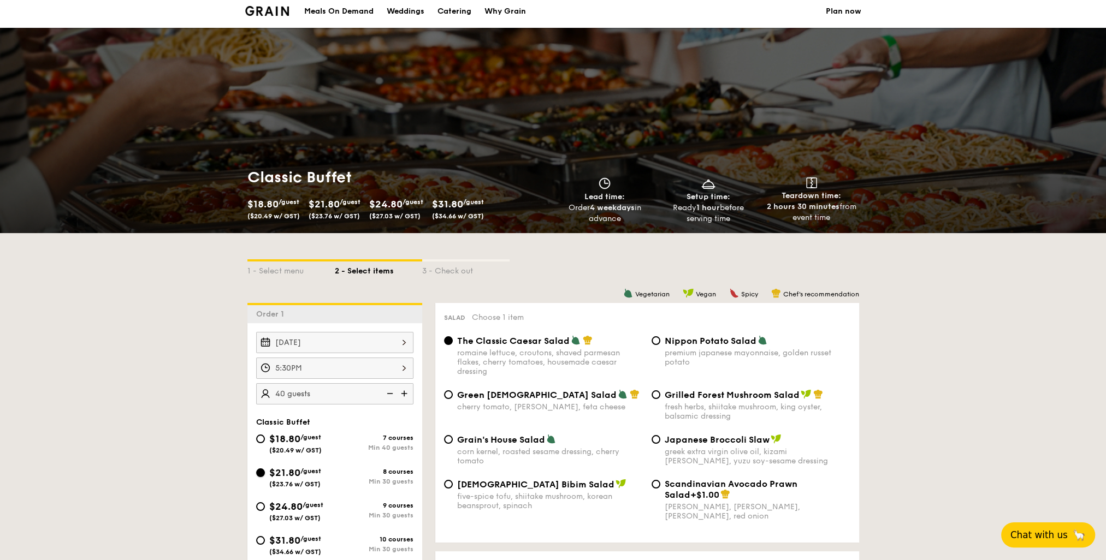
radio input "true"
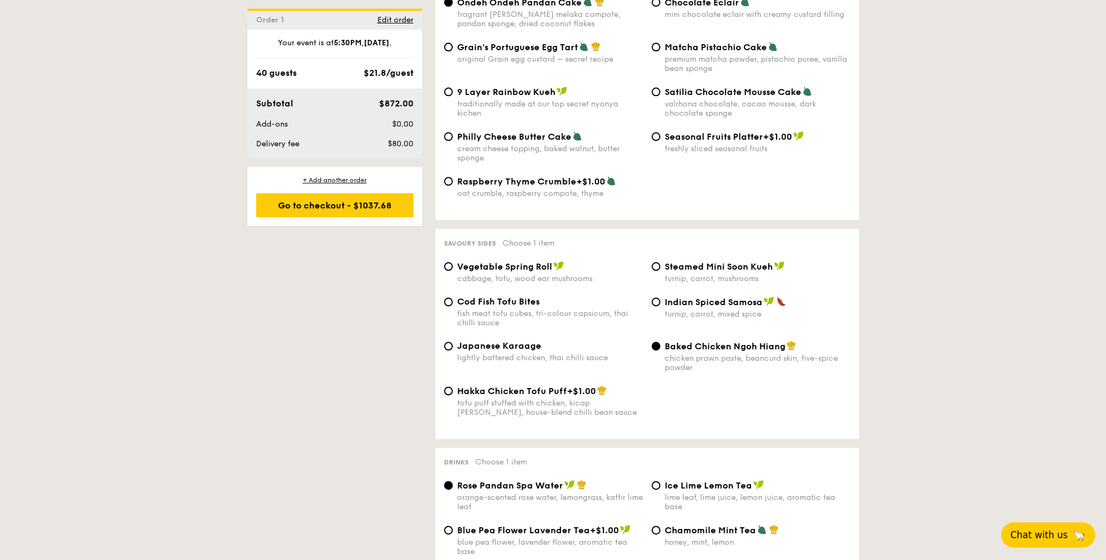
scroll to position [1698, 0]
click at [699, 271] on div "Steamed Mini Soon Kueh turnip, carrot, mushrooms" at bounding box center [758, 270] width 186 height 22
click at [660, 269] on input "Steamed Mini Soon Kueh turnip, carrot, mushrooms" at bounding box center [656, 264] width 9 height 9
radio input "true"
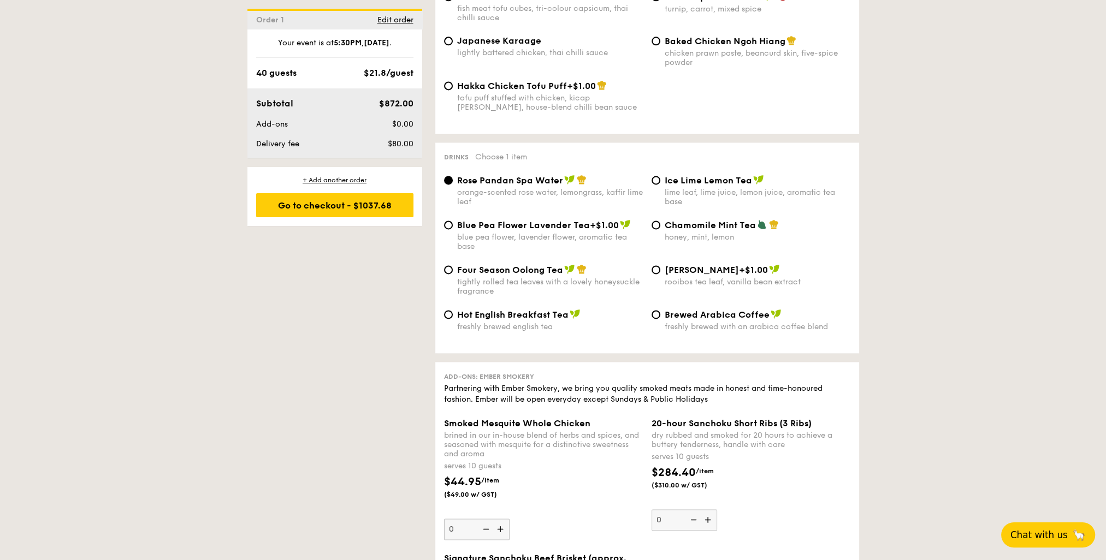
scroll to position [2135, 0]
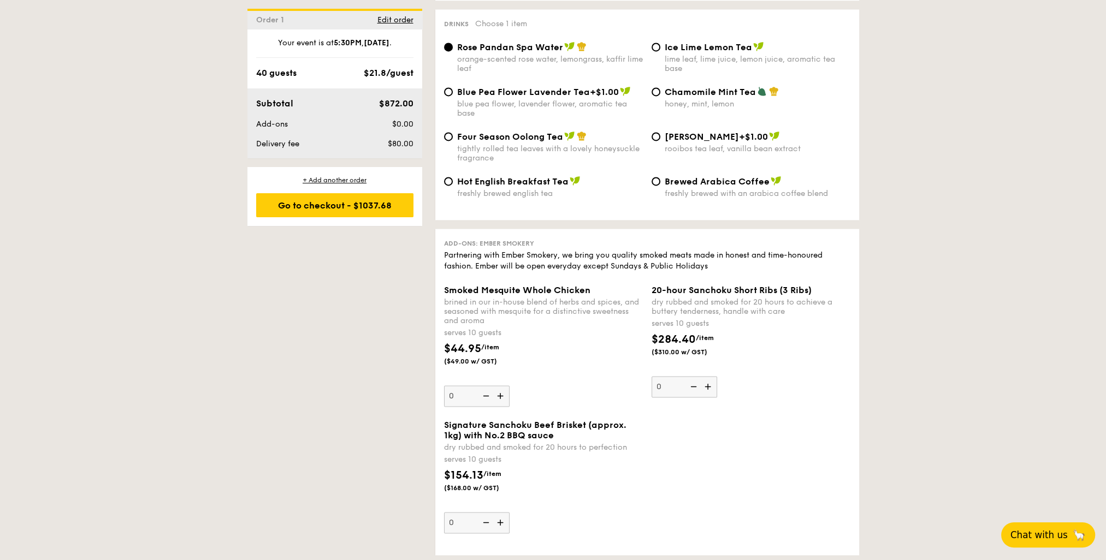
click at [558, 108] on div "blue pea flower, lavender flower, aromatic tea base" at bounding box center [550, 108] width 186 height 19
click at [453, 96] on input "Blue Pea Flower Lavender Tea +$1.00 blue pea flower, lavender flower, aromatic …" at bounding box center [448, 91] width 9 height 9
radio input "true"
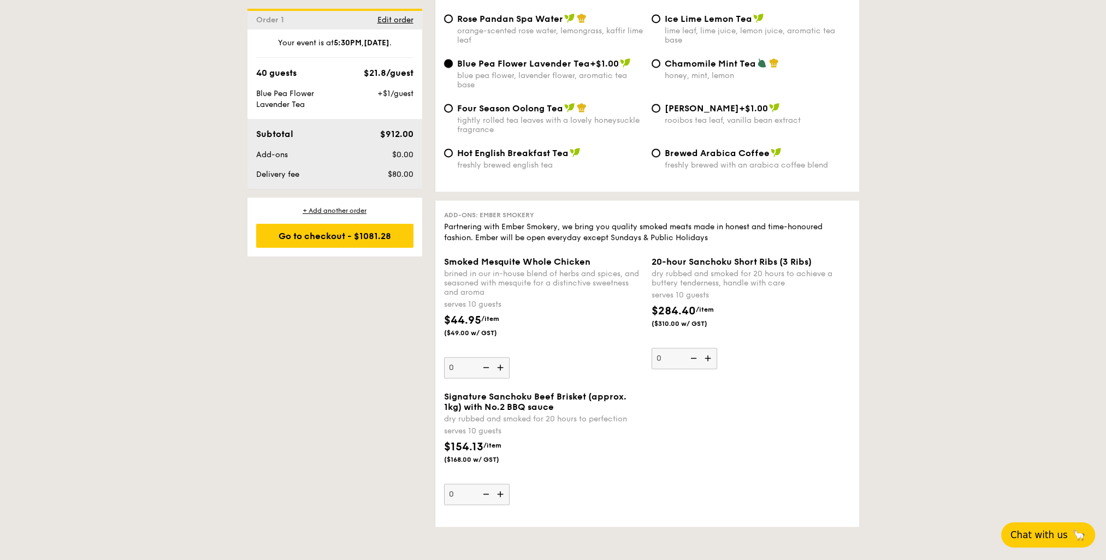
scroll to position [2189, 0]
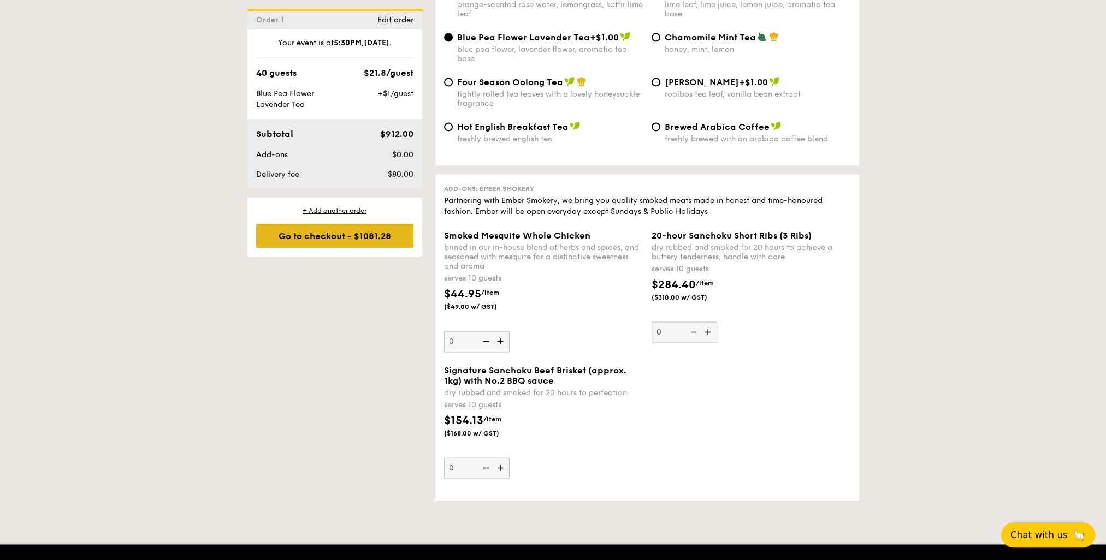
click at [353, 239] on div "Go to checkout - $1081.28" at bounding box center [334, 236] width 157 height 24
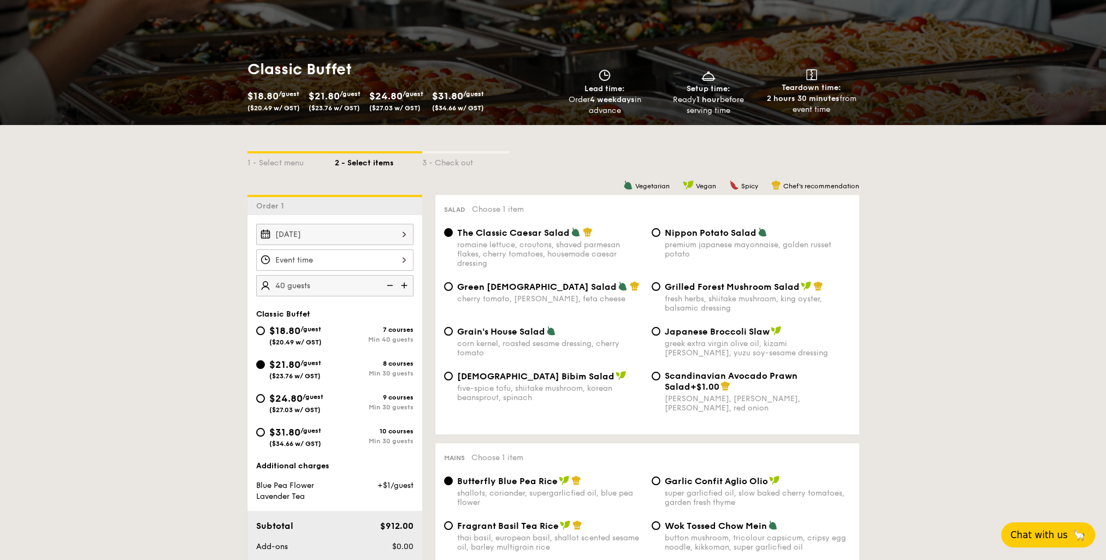
scroll to position [114, 0]
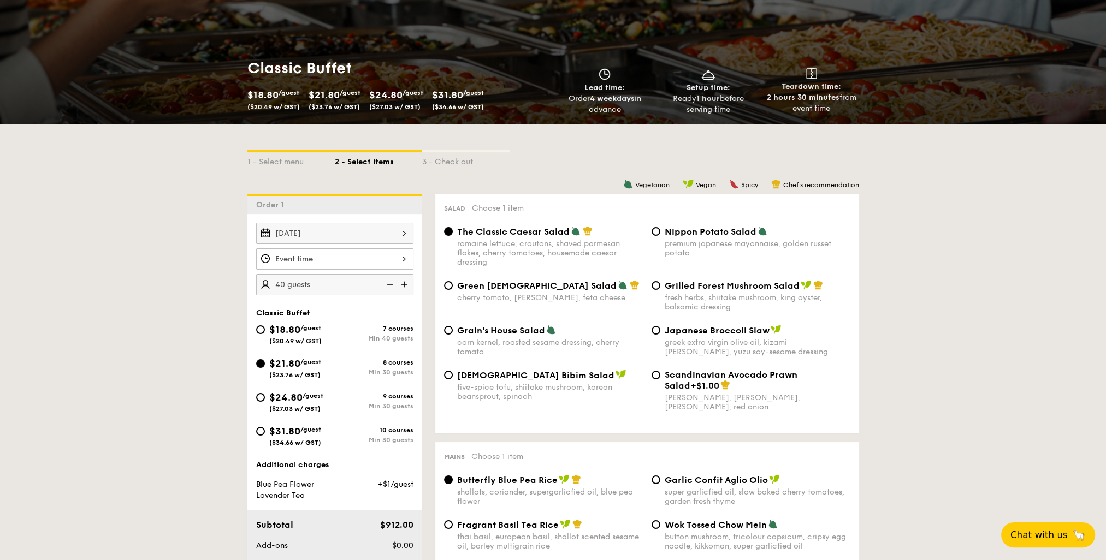
click at [324, 252] on div at bounding box center [334, 258] width 157 height 21
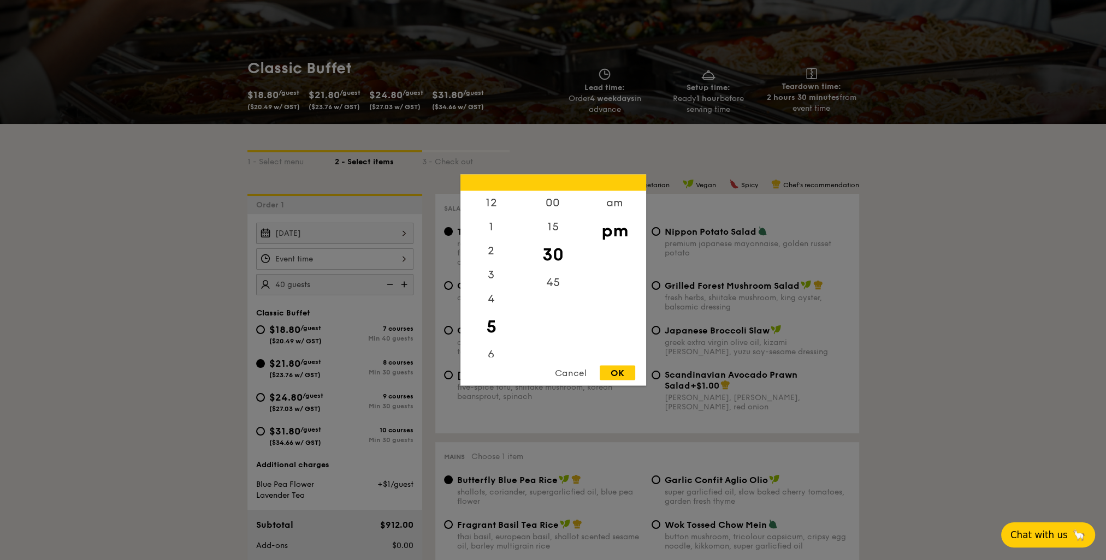
click at [612, 368] on div "OK" at bounding box center [617, 373] width 35 height 15
type input "5:30PM"
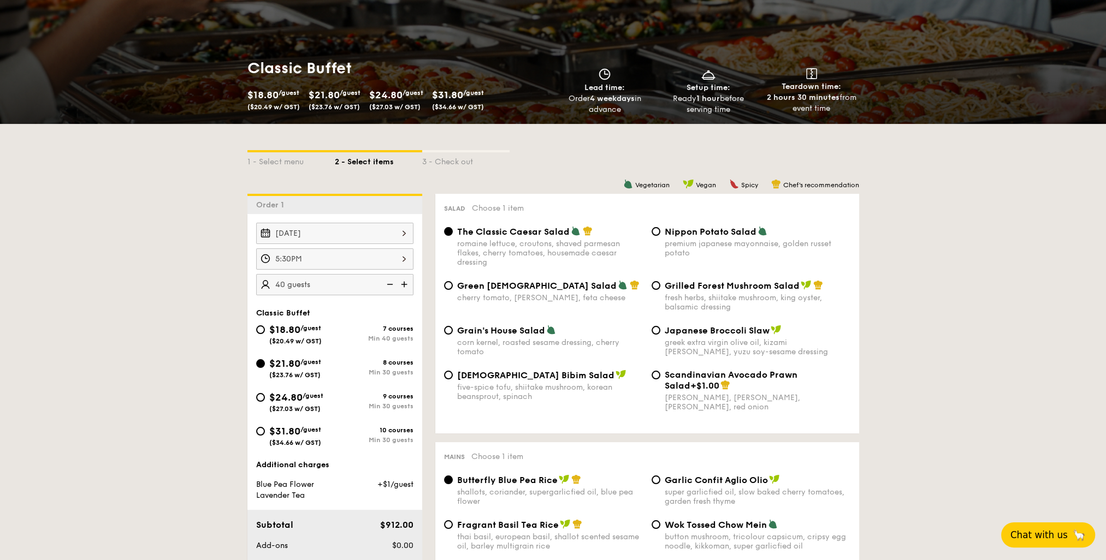
drag, startPoint x: 268, startPoint y: 395, endPoint x: 286, endPoint y: 387, distance: 19.3
click at [268, 395] on div "$24.80 /guest ($27.03 w/ GST)" at bounding box center [295, 401] width 79 height 23
click at [265, 395] on input "$24.80 /guest ($27.03 w/ GST) 9 courses Min 30 guests" at bounding box center [260, 397] width 9 height 9
radio input "true"
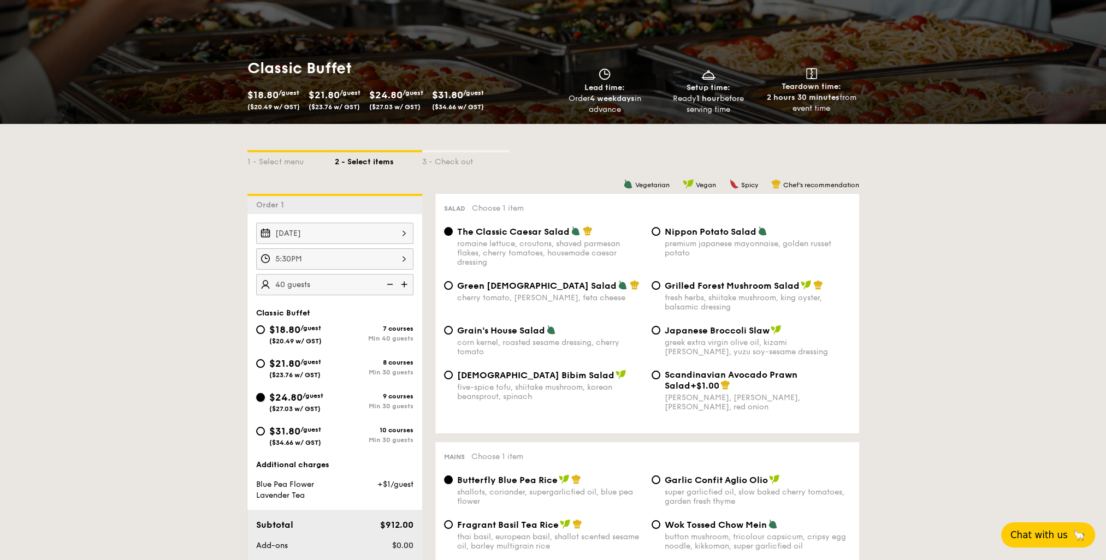
radio input "true"
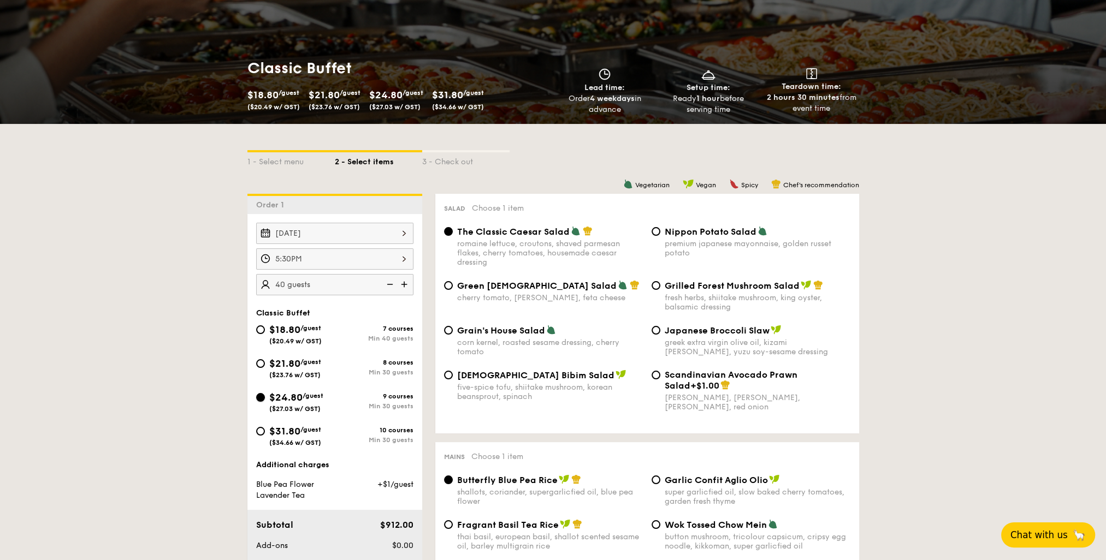
radio input "false"
radio input "true"
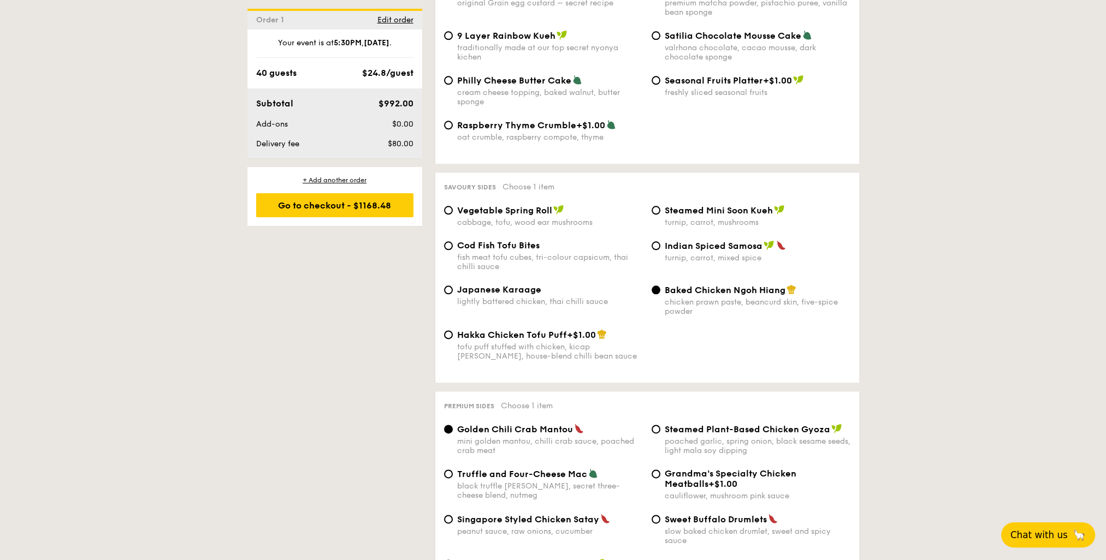
click at [697, 210] on span "Steamed Mini Soon Kueh" at bounding box center [719, 210] width 108 height 10
click at [660, 210] on input "Steamed Mini Soon Kueh turnip, carrot, mushrooms" at bounding box center [656, 210] width 9 height 9
radio input "true"
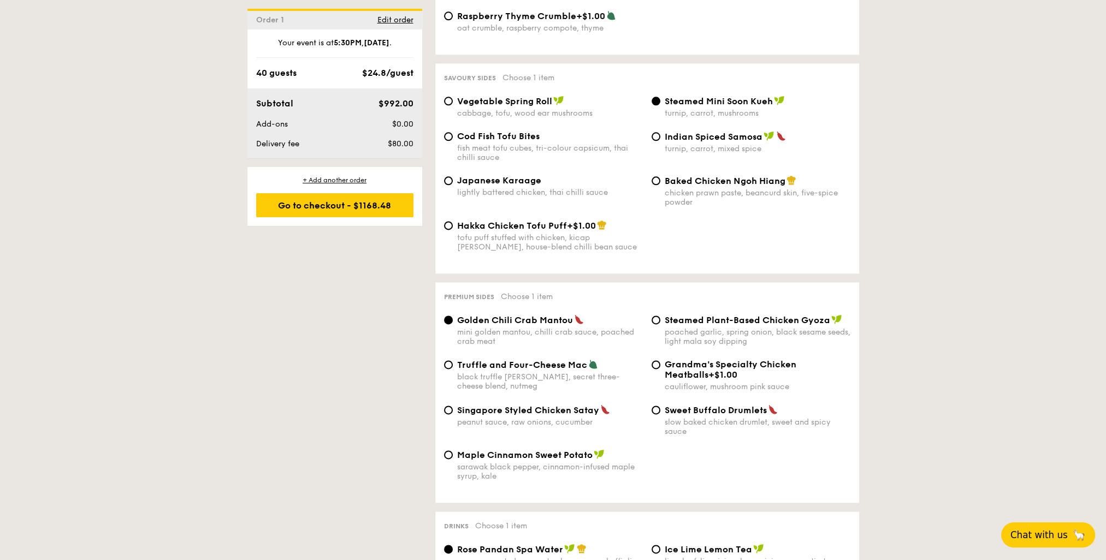
click at [723, 331] on div "poached garlic, spring onion, black sesame seeds, light mala soy dipping" at bounding box center [758, 337] width 186 height 19
click at [660, 324] on input "Steamed Plant-Based Chicken Gyoza poached garlic, spring onion, black sesame se…" at bounding box center [656, 320] width 9 height 9
radio input "true"
click at [537, 143] on div "Cod Fish Tofu Bites fish meat tofu cubes, tri-colour capsicum, thai chilli sauce" at bounding box center [550, 146] width 186 height 31
click at [453, 141] on input "Cod Fish Tofu Bites fish meat tofu cubes, tri-colour capsicum, thai chilli sauce" at bounding box center [448, 136] width 9 height 9
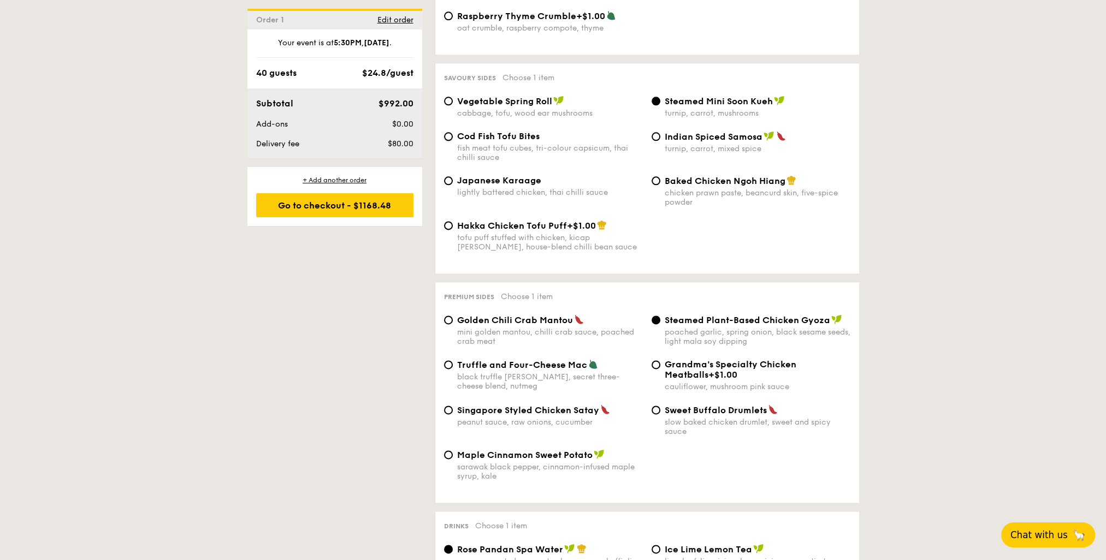
radio input "true"
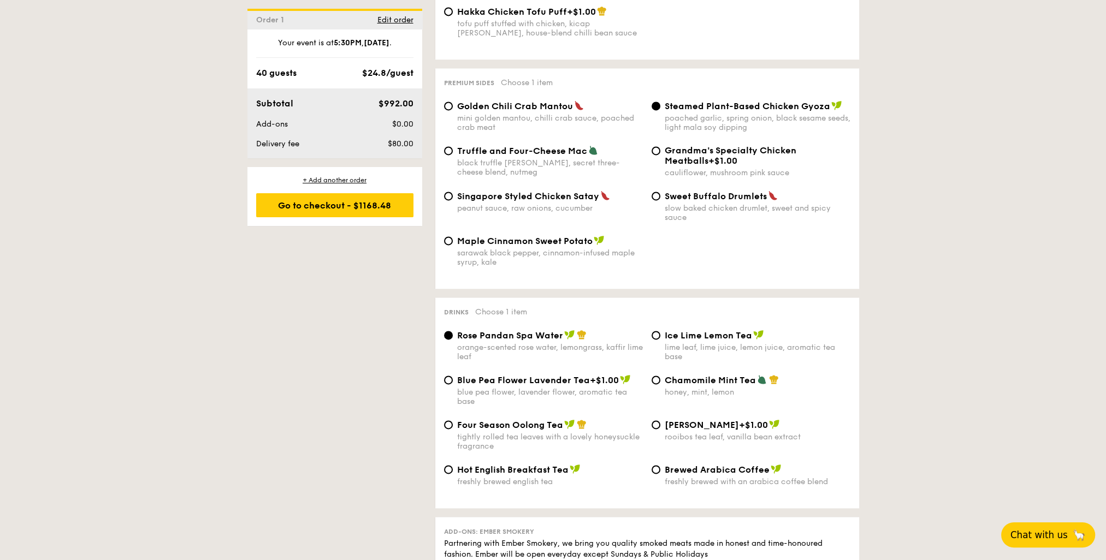
scroll to position [2080, 0]
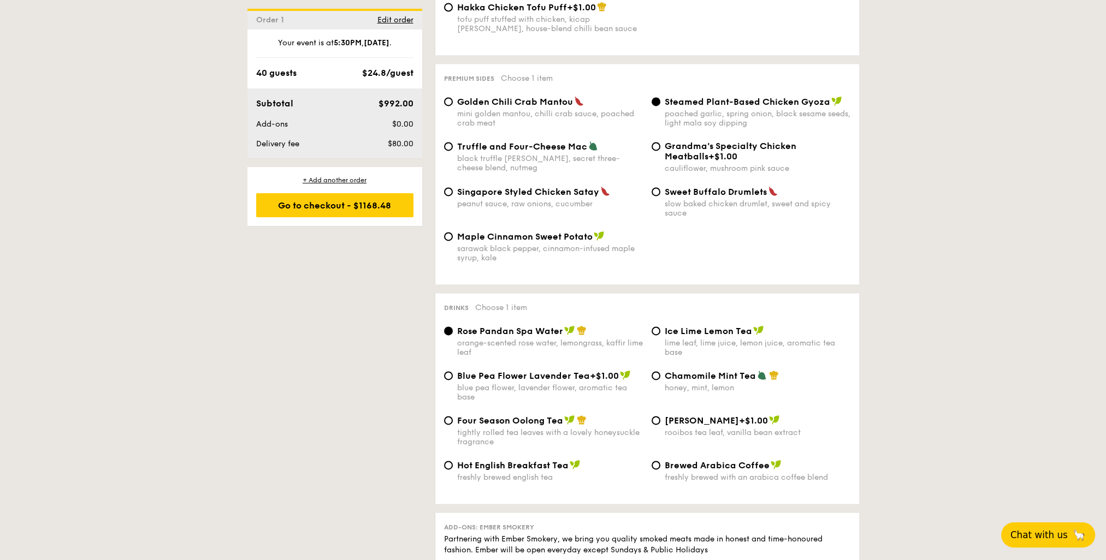
click at [558, 381] on span "Blue Pea Flower Lavender Tea" at bounding box center [523, 376] width 133 height 10
click at [453, 380] on input "Blue Pea Flower Lavender Tea +$1.00 blue pea flower, lavender flower, aromatic …" at bounding box center [448, 375] width 9 height 9
radio input "true"
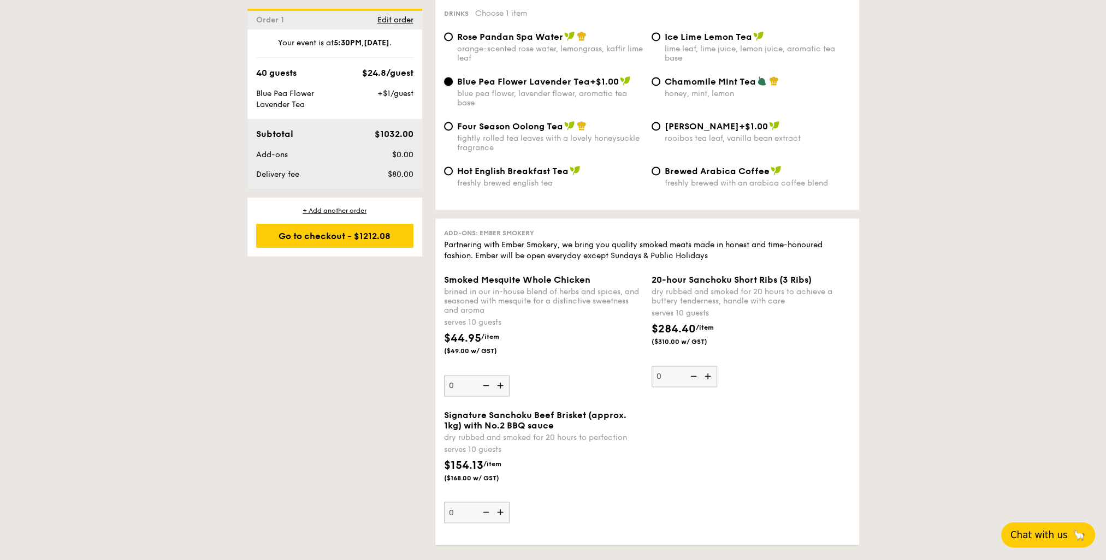
scroll to position [2517, 0]
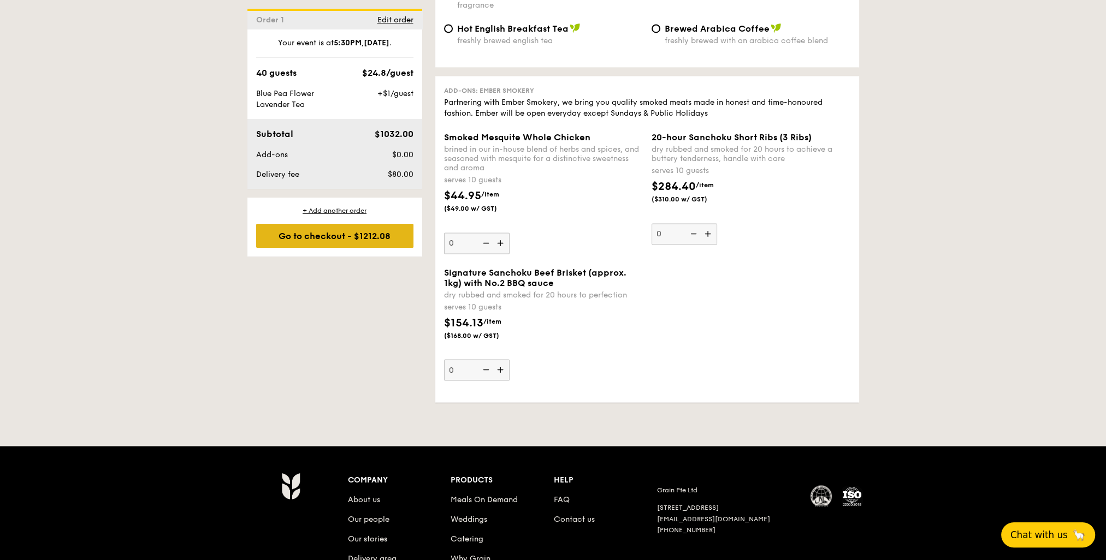
click at [343, 239] on div "Go to checkout - $1212.08" at bounding box center [334, 236] width 157 height 24
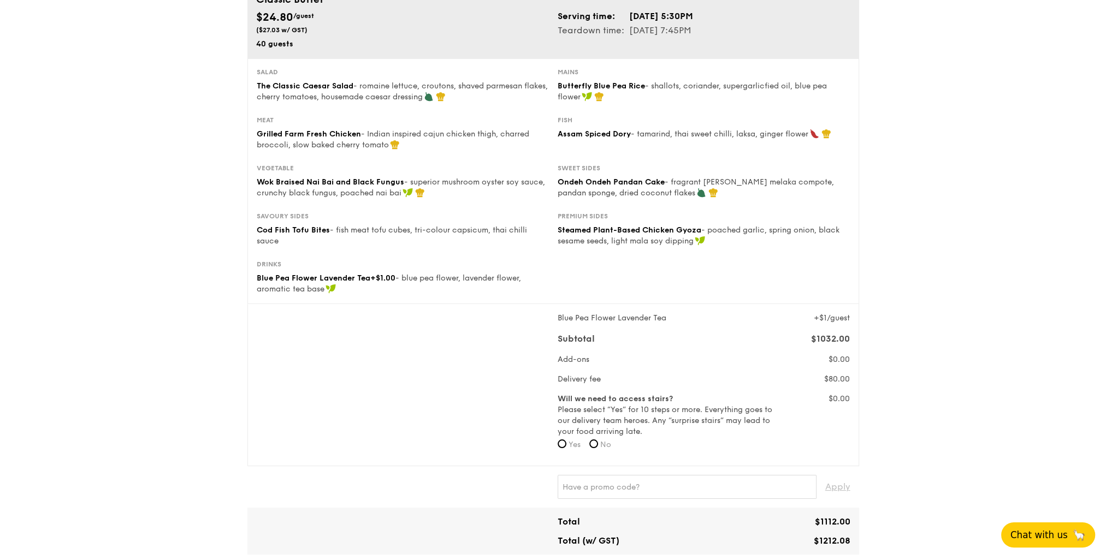
scroll to position [95, 0]
